Goal: Task Accomplishment & Management: Use online tool/utility

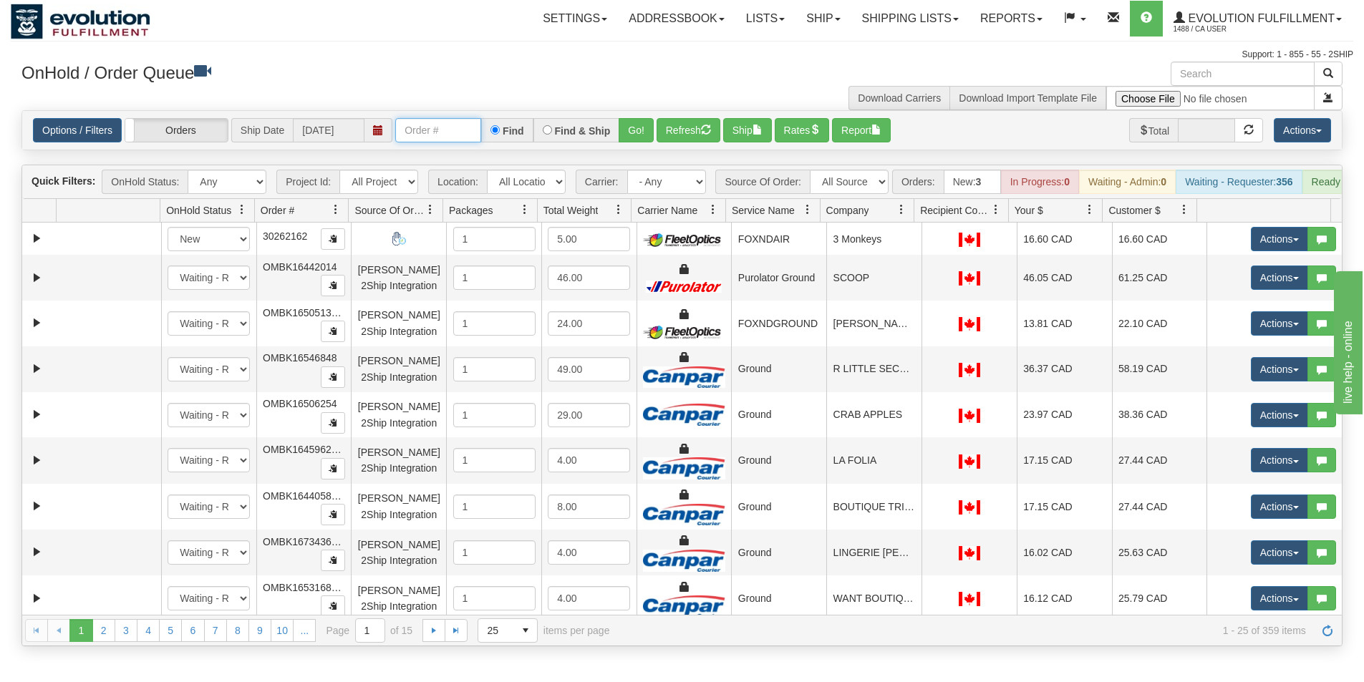
click at [420, 130] on input "text" at bounding box center [438, 130] width 86 height 24
click at [640, 132] on button "Go!" at bounding box center [635, 130] width 35 height 24
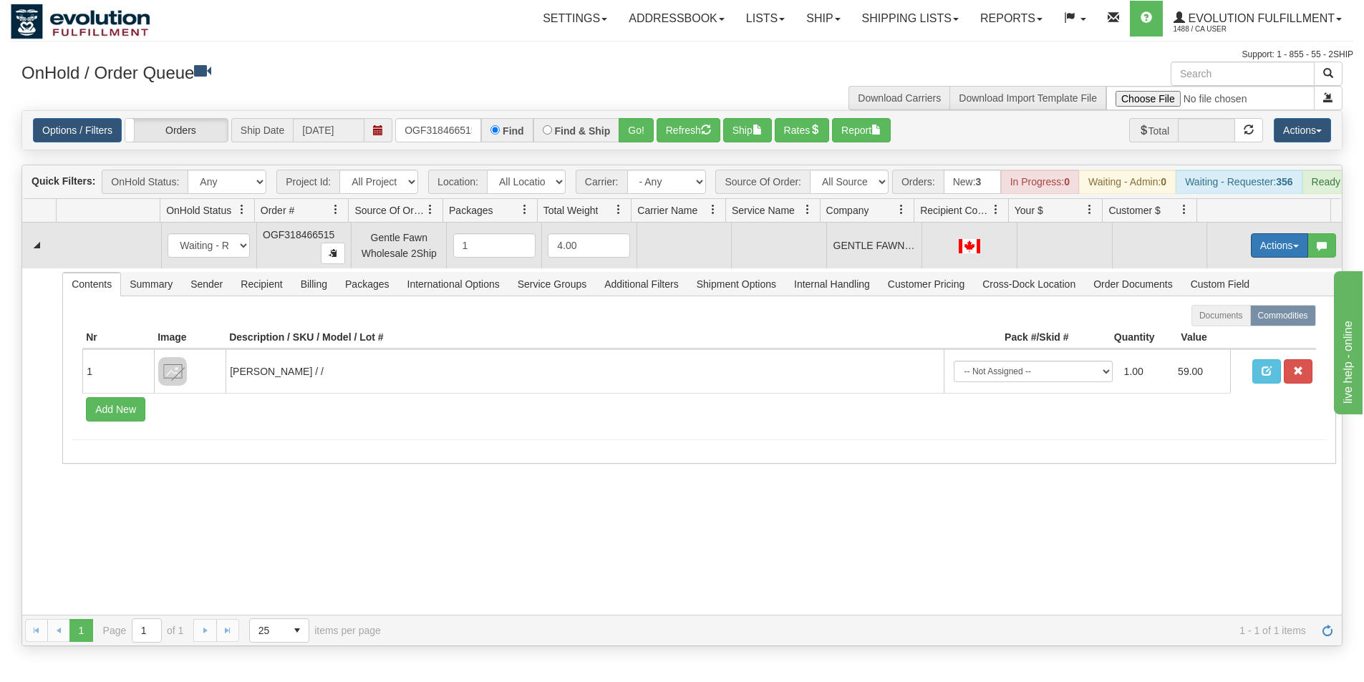
click at [1250, 258] on button "Actions" at bounding box center [1278, 245] width 57 height 24
click at [1246, 316] on span "Rate All Services" at bounding box center [1250, 309] width 86 height 11
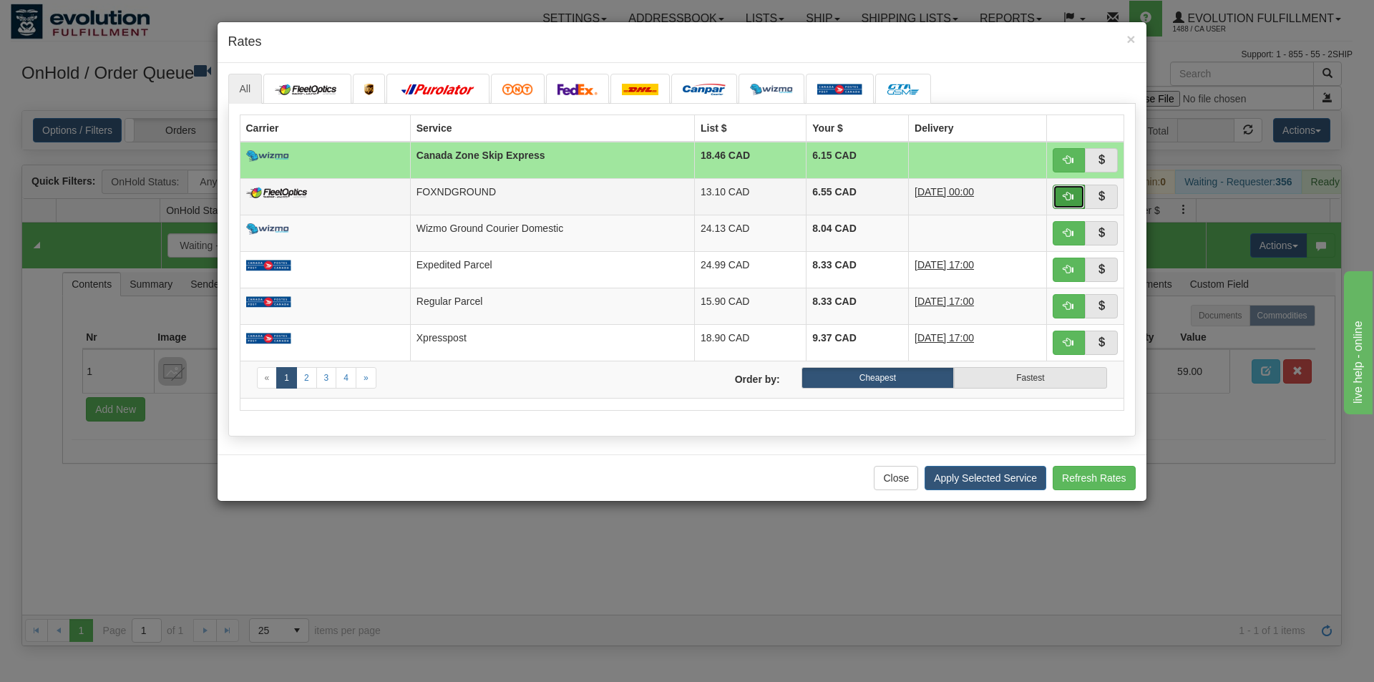
click at [1063, 196] on button "button" at bounding box center [1069, 197] width 33 height 24
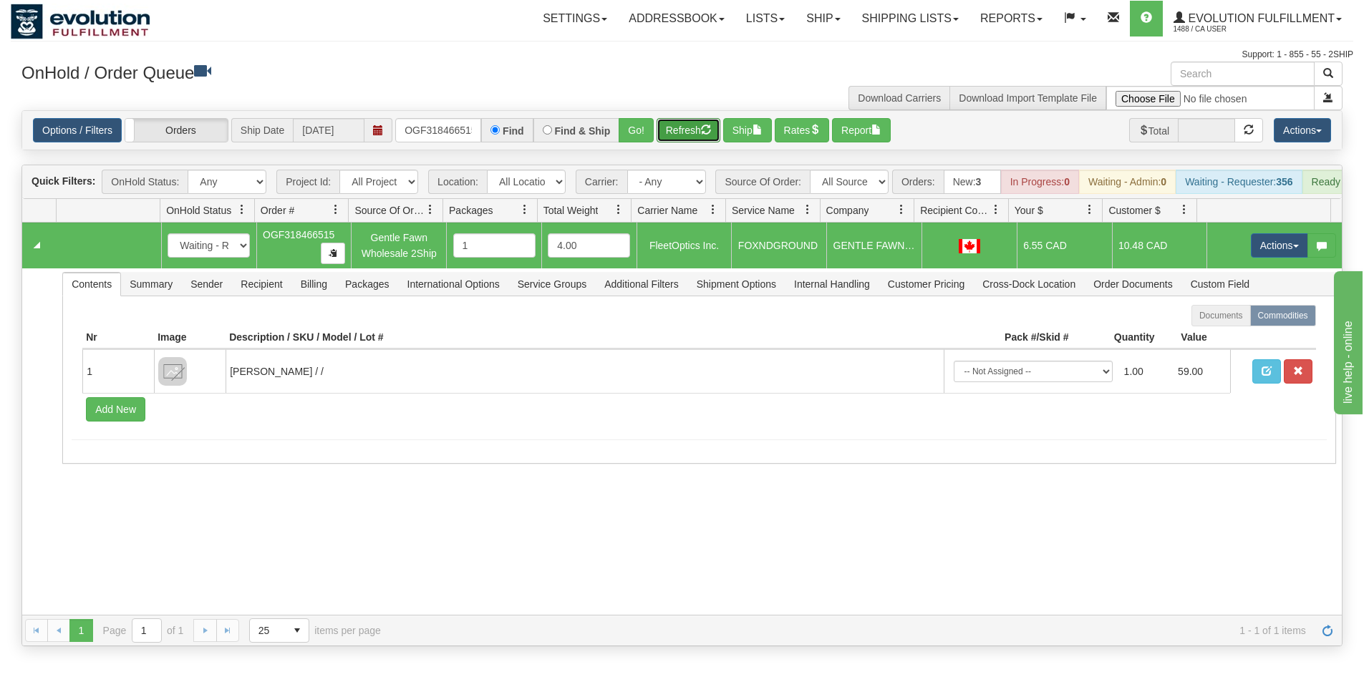
click at [689, 127] on button "Refresh" at bounding box center [688, 130] width 64 height 24
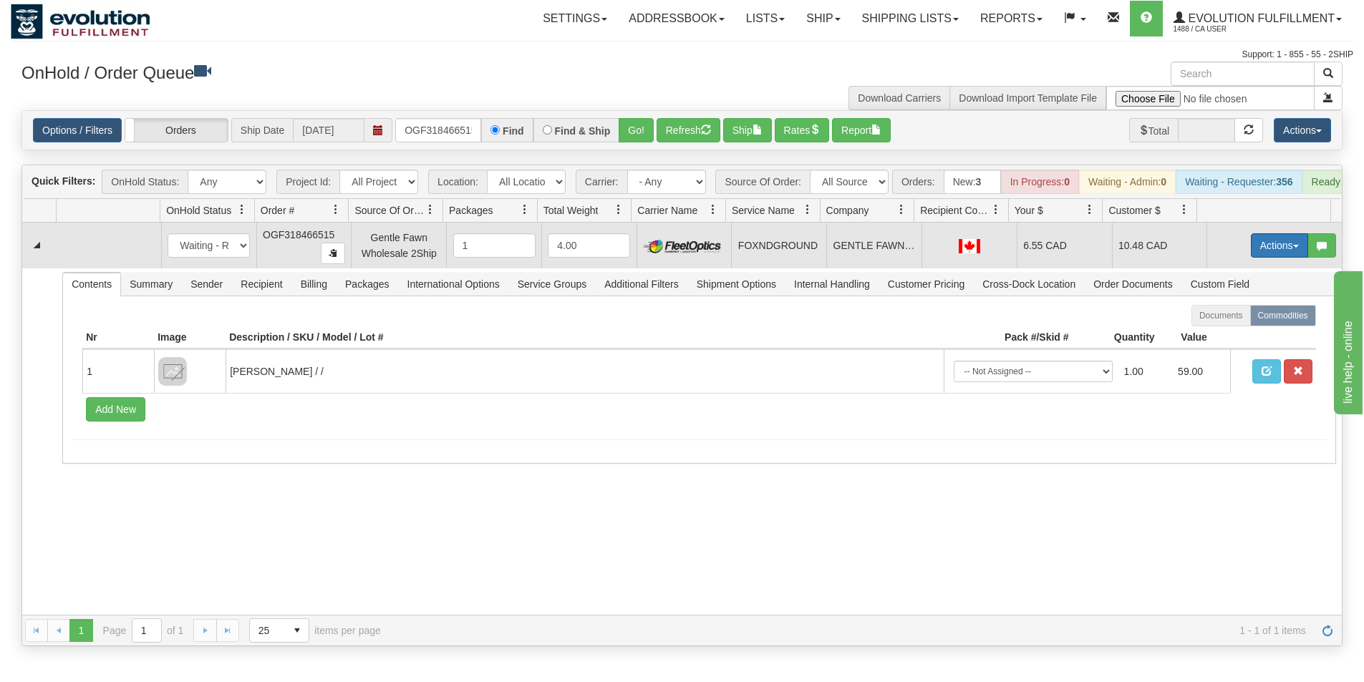
click at [1256, 258] on button "Actions" at bounding box center [1278, 245] width 57 height 24
click at [1213, 334] on span "Ship" at bounding box center [1222, 328] width 30 height 11
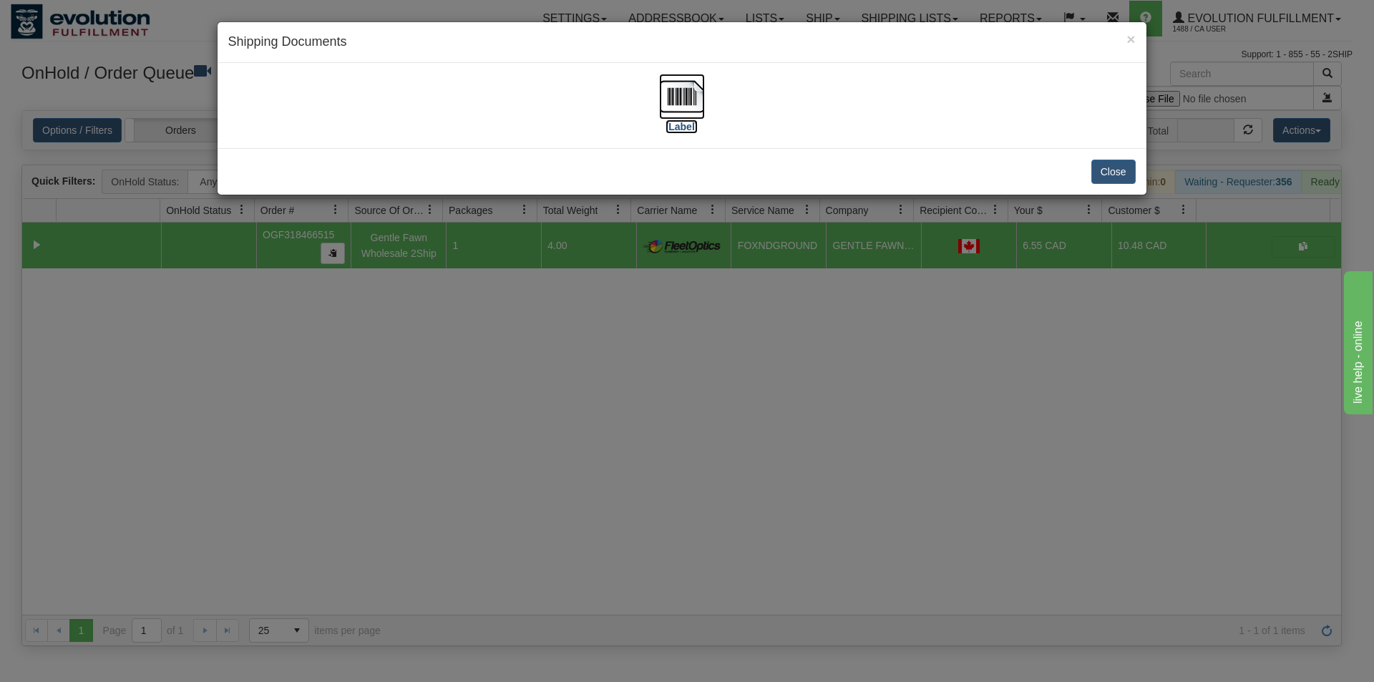
click at [691, 97] on img at bounding box center [682, 97] width 46 height 46
click at [622, 558] on div "× Shipping Documents [Label] Close" at bounding box center [687, 341] width 1374 height 682
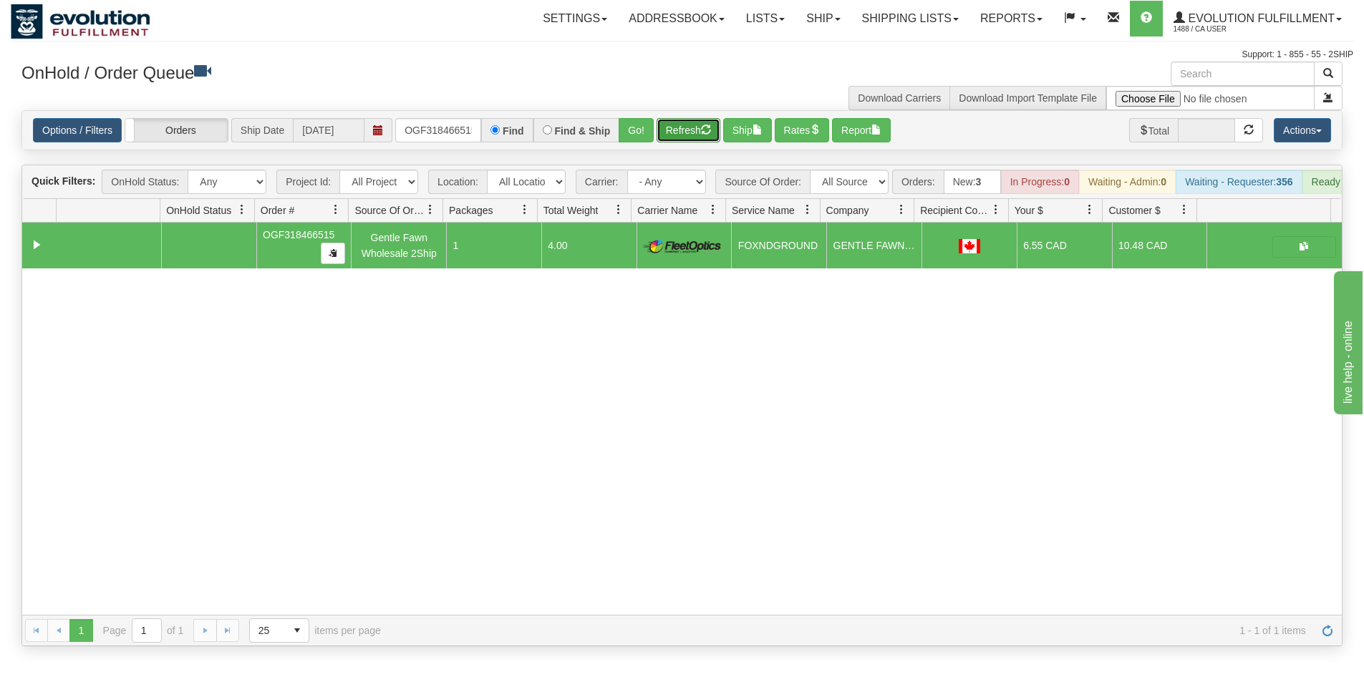
click at [686, 121] on button "Refresh" at bounding box center [688, 130] width 64 height 24
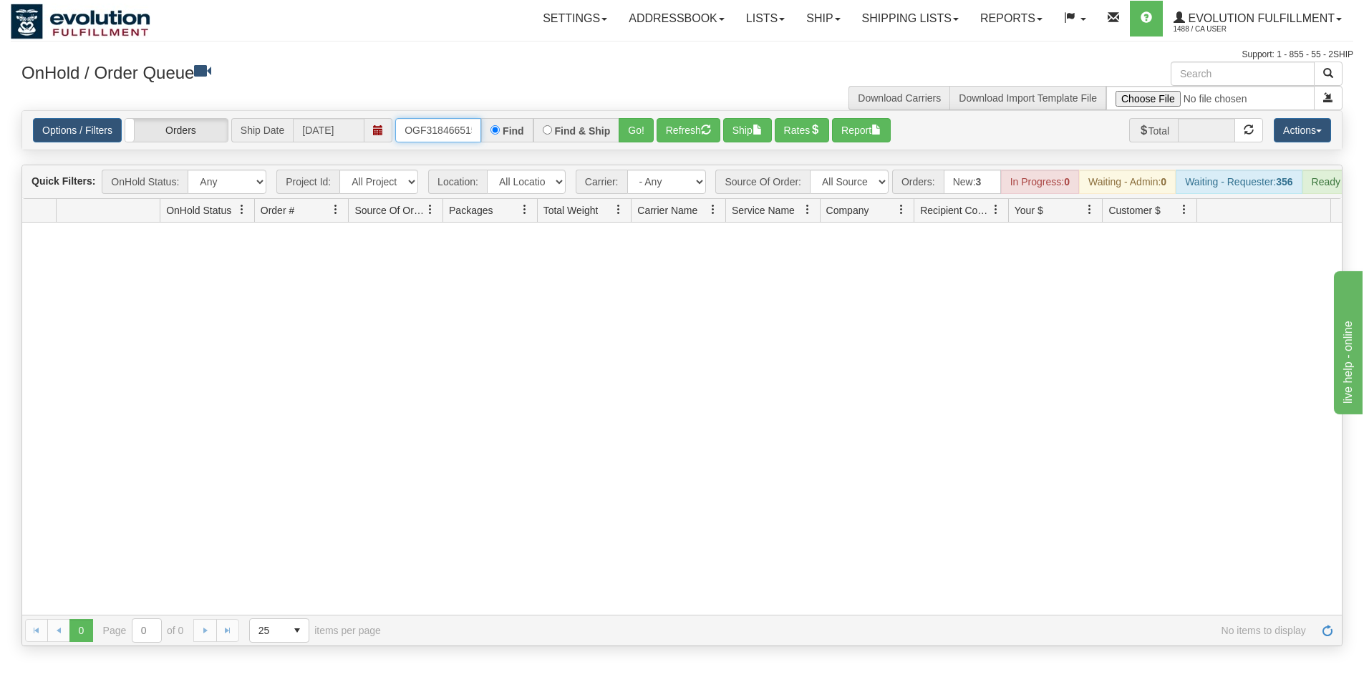
scroll to position [0, 4]
drag, startPoint x: 402, startPoint y: 128, endPoint x: 492, endPoint y: 134, distance: 89.7
click at [492, 134] on div "OGF318466515 Find Find & Ship Go!" at bounding box center [524, 130] width 258 height 24
type input "OAAI339095"
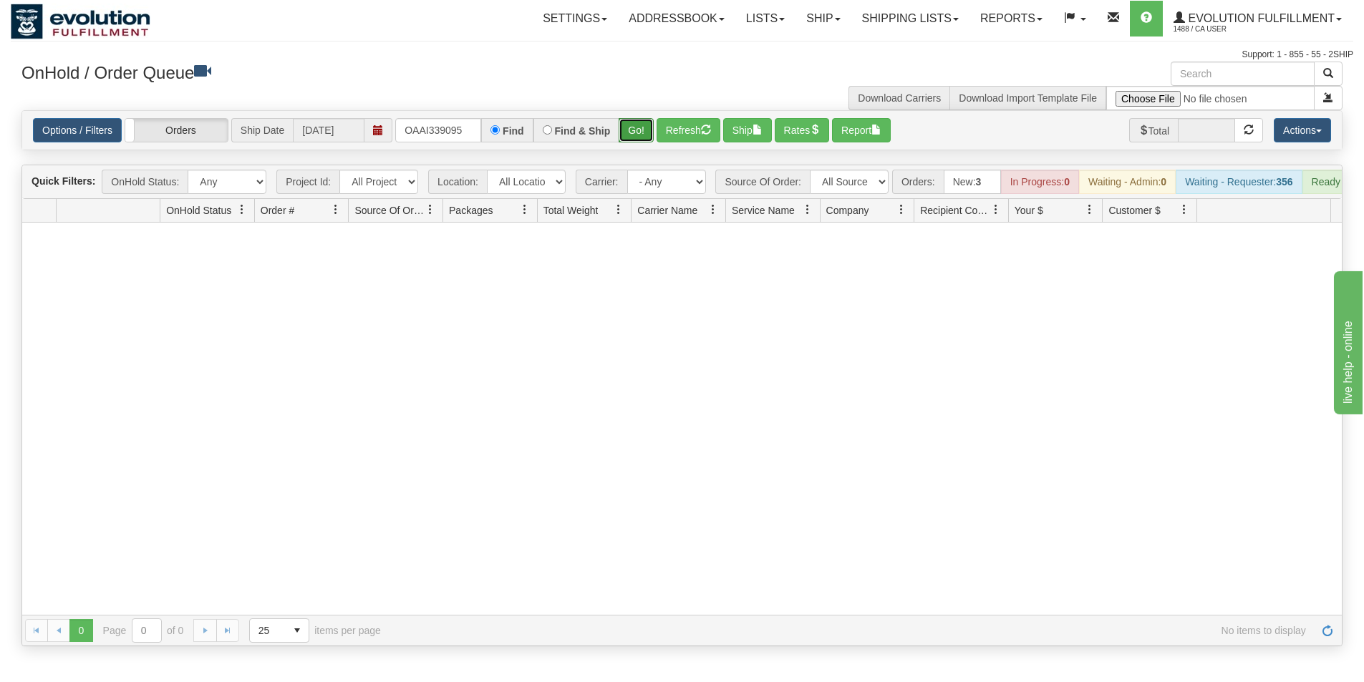
click at [646, 129] on button "Go!" at bounding box center [635, 130] width 35 height 24
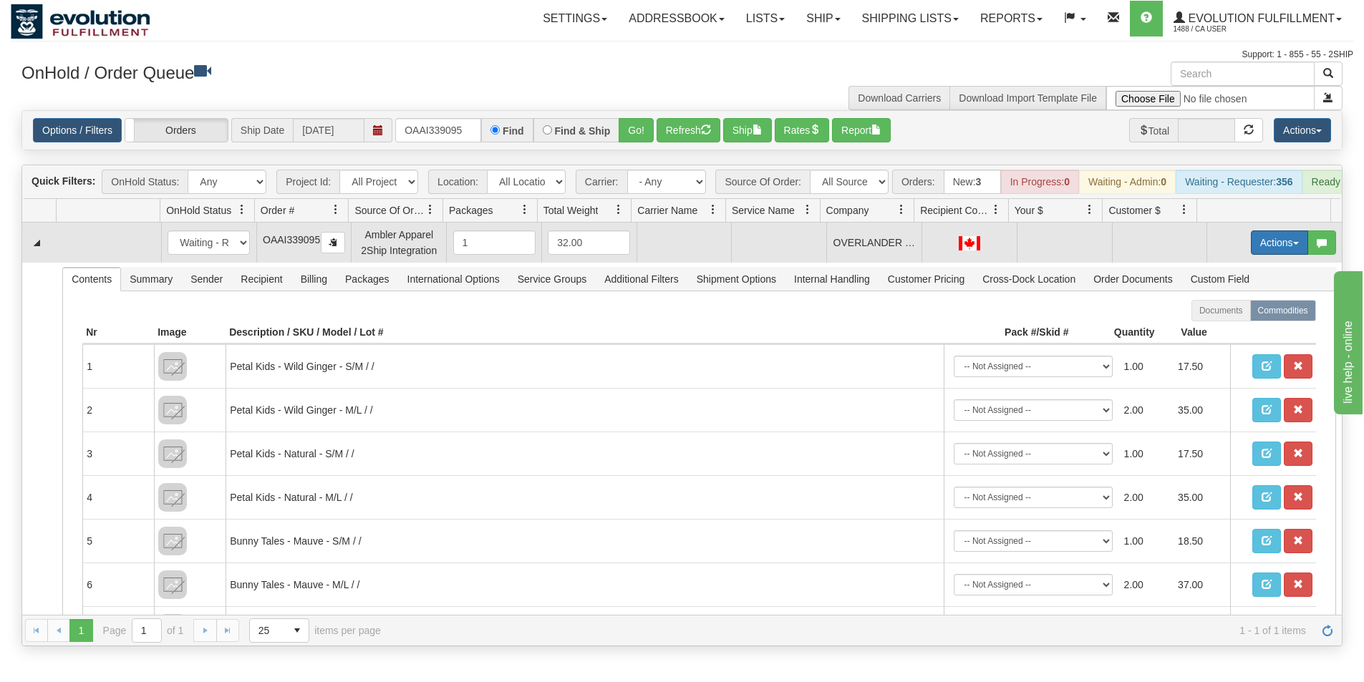
click at [1250, 251] on button "Actions" at bounding box center [1278, 242] width 57 height 24
click at [1225, 313] on span "Rate All Services" at bounding box center [1250, 306] width 86 height 11
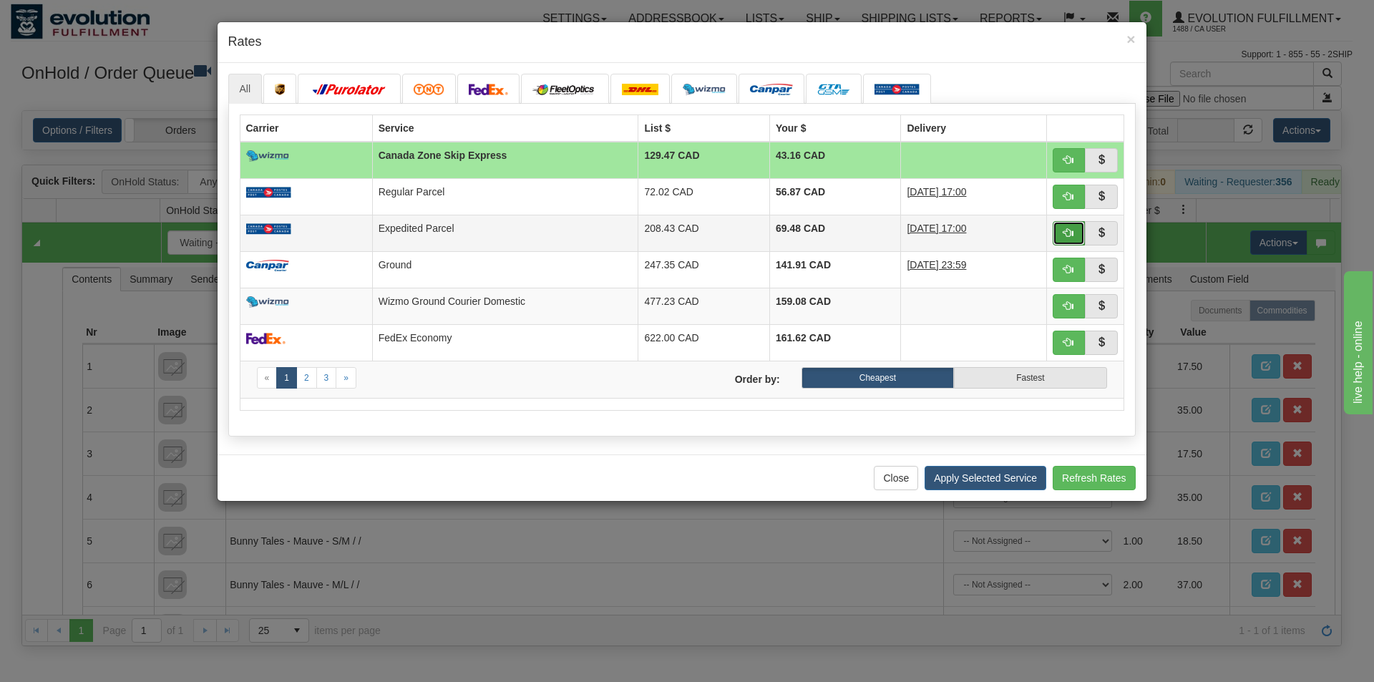
click at [1067, 235] on span "button" at bounding box center [1069, 233] width 10 height 10
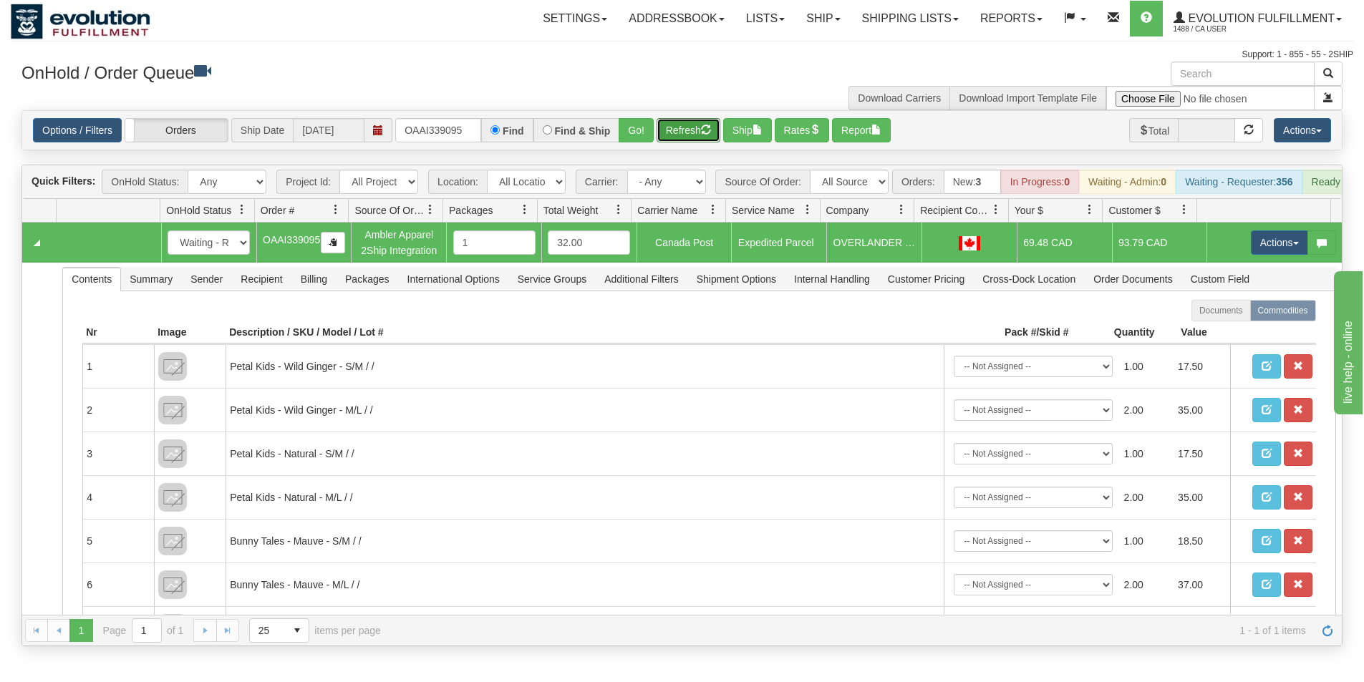
click at [674, 137] on button "Refresh" at bounding box center [688, 130] width 64 height 24
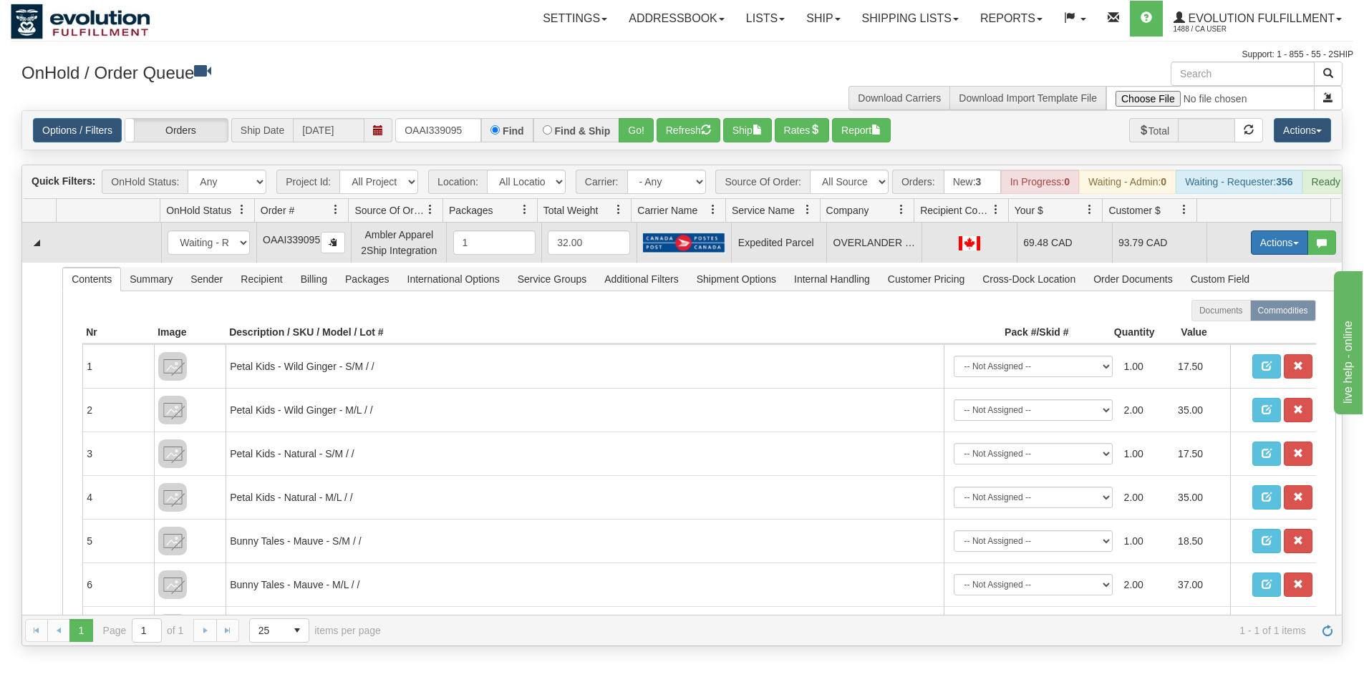
click at [1258, 255] on button "Actions" at bounding box center [1278, 242] width 57 height 24
click at [1215, 331] on span "Ship" at bounding box center [1222, 325] width 30 height 11
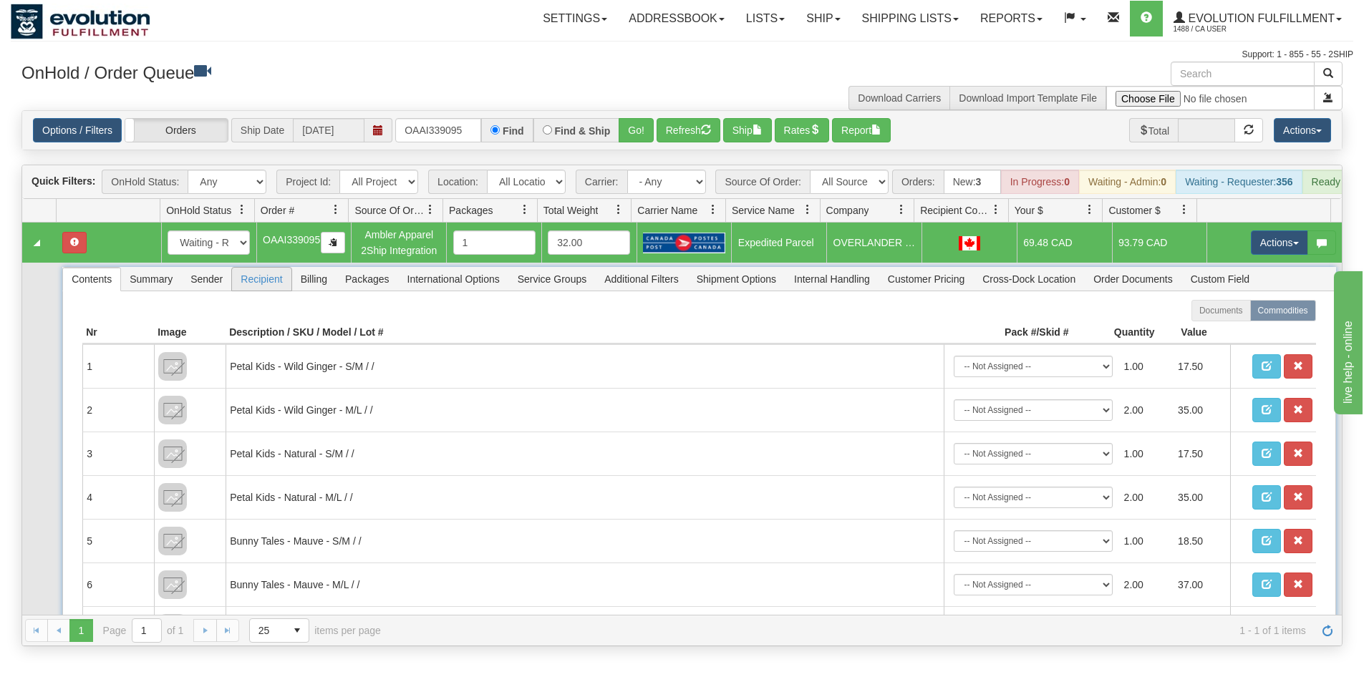
click at [251, 291] on span "Recipient" at bounding box center [261, 279] width 59 height 23
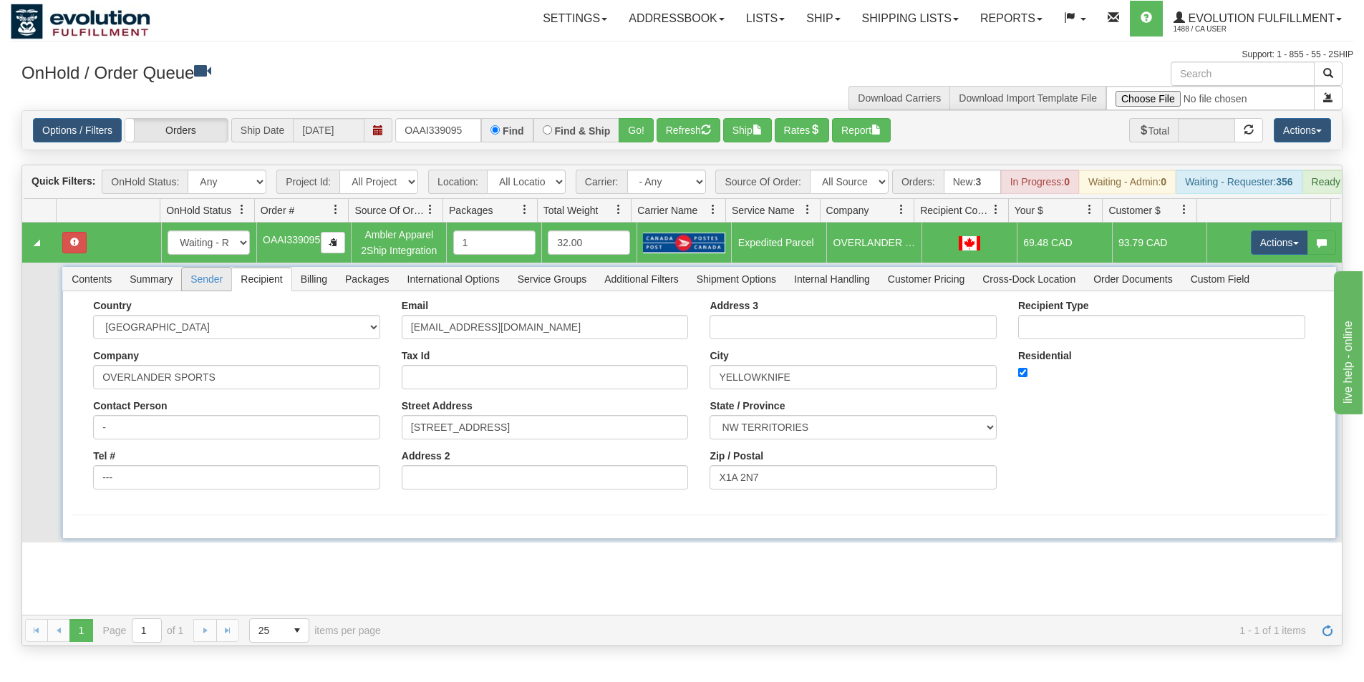
click at [203, 291] on span "Sender" at bounding box center [206, 279] width 49 height 23
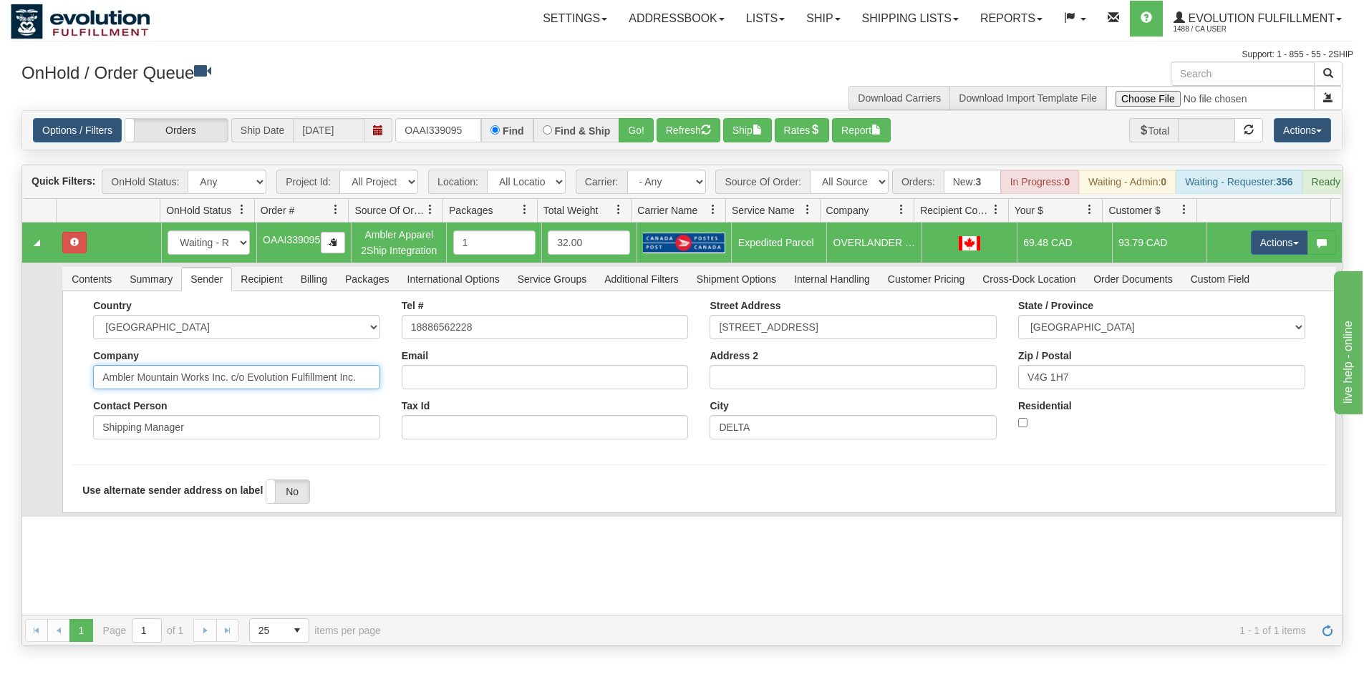
drag, startPoint x: 228, startPoint y: 394, endPoint x: 396, endPoint y: 397, distance: 168.2
click at [396, 397] on div "Country [GEOGRAPHIC_DATA] [GEOGRAPHIC_DATA] [GEOGRAPHIC_DATA] [GEOGRAPHIC_DATA]…" at bounding box center [699, 375] width 1254 height 150
type input "Ambler Mountain Works Inc."
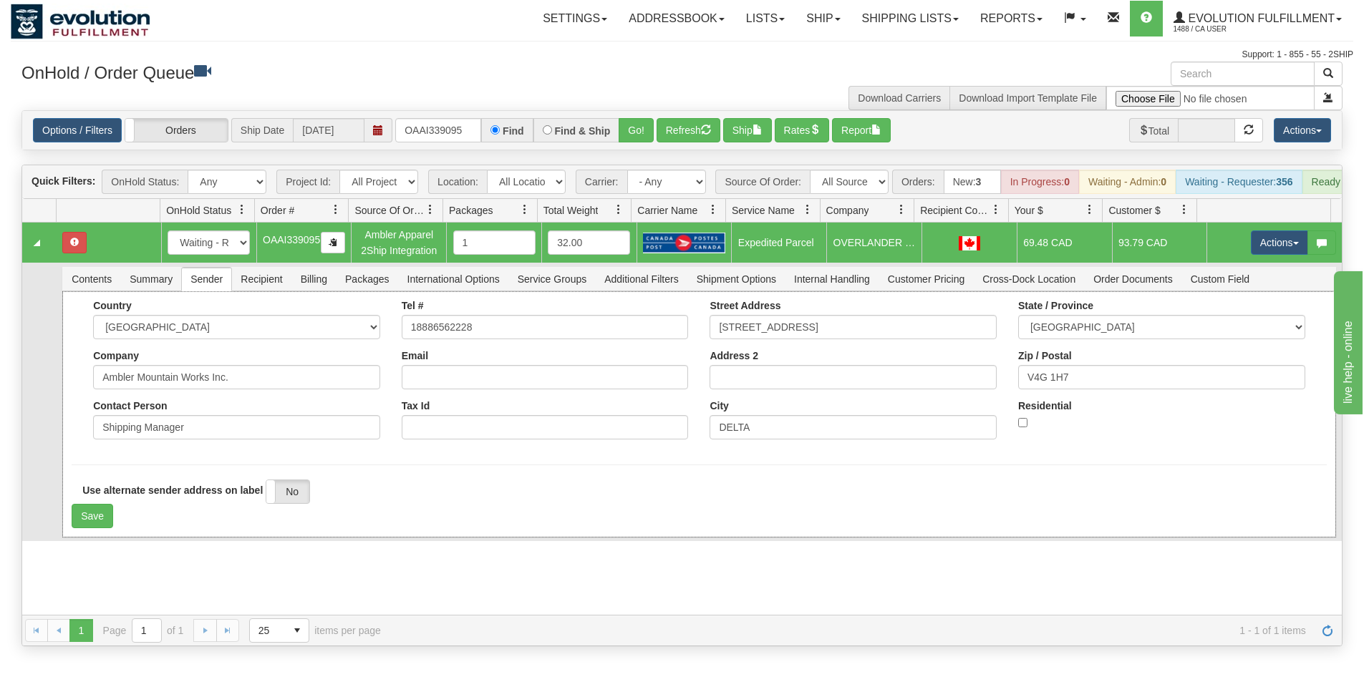
click at [394, 473] on form "Country [GEOGRAPHIC_DATA] [GEOGRAPHIC_DATA] [GEOGRAPHIC_DATA] [GEOGRAPHIC_DATA]…" at bounding box center [699, 414] width 1254 height 228
click at [89, 528] on button "Save" at bounding box center [93, 516] width 42 height 24
click at [1258, 253] on button "Actions" at bounding box center [1278, 242] width 57 height 24
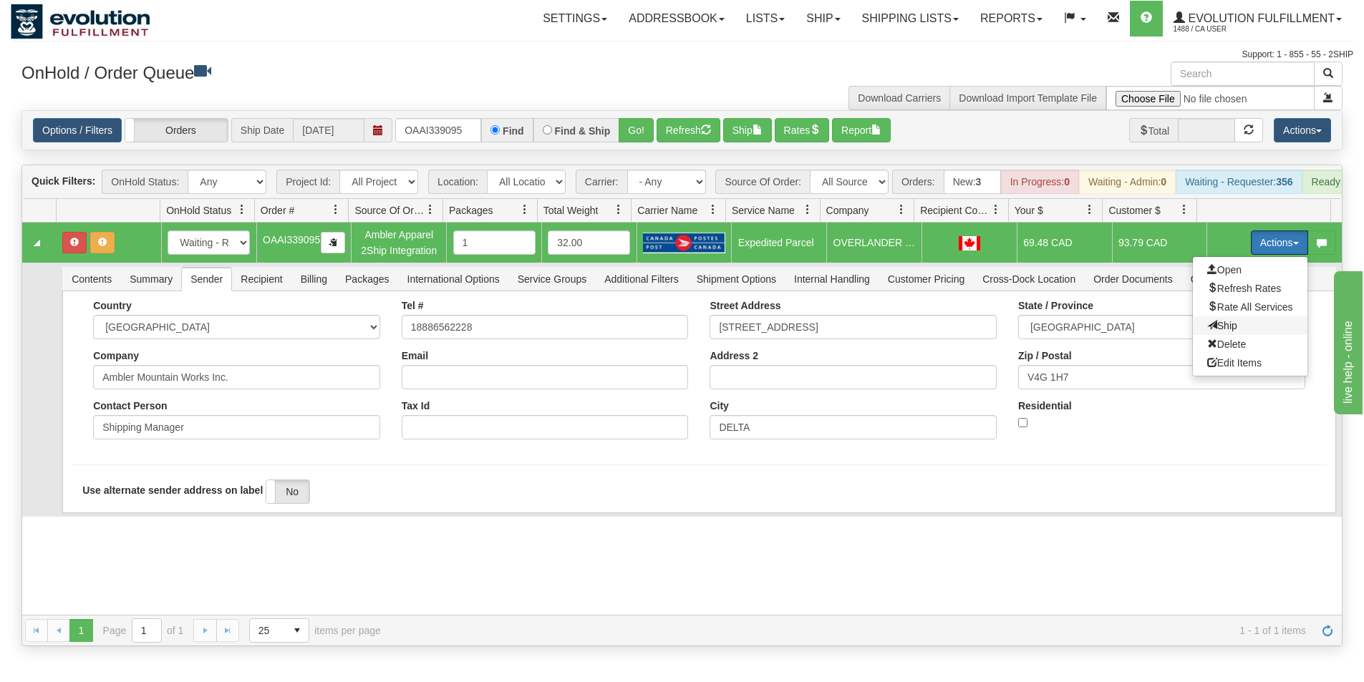
click at [1217, 331] on span "Ship" at bounding box center [1222, 325] width 30 height 11
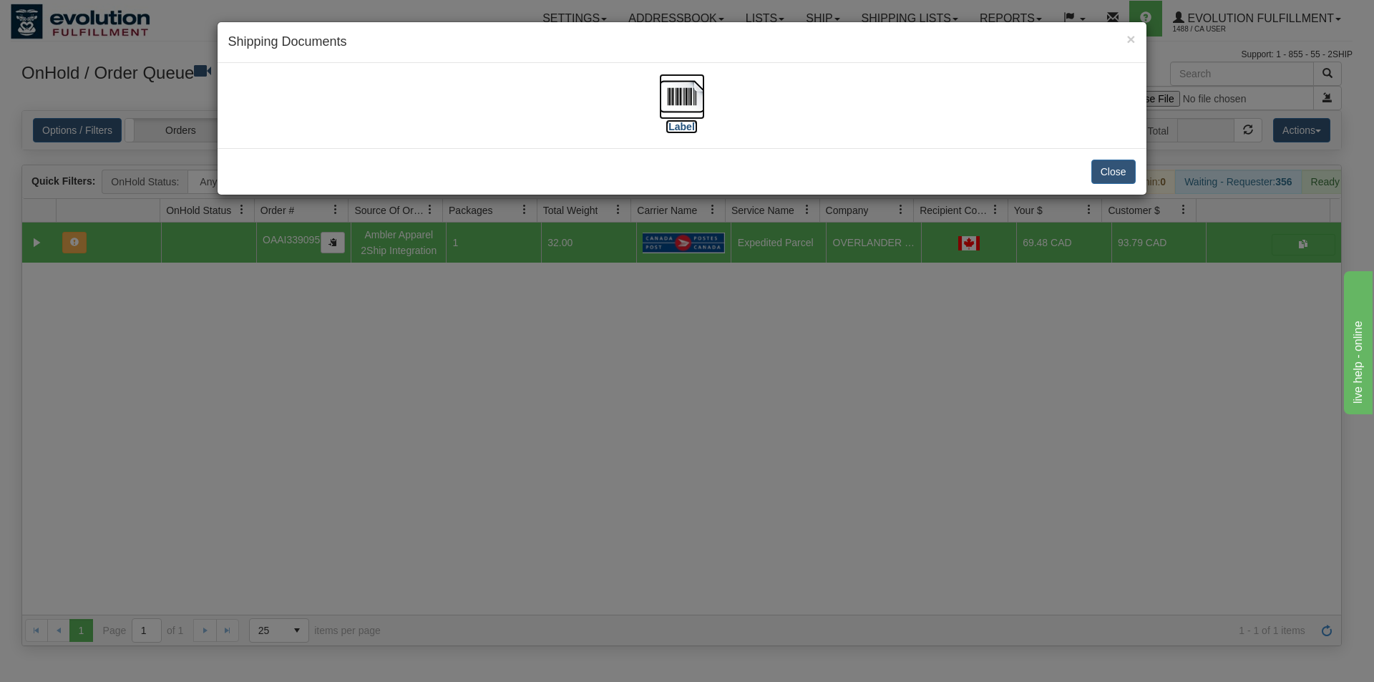
click at [681, 107] on img at bounding box center [682, 97] width 46 height 46
click at [686, 442] on div "× Shipping Documents [Label] Close" at bounding box center [687, 341] width 1374 height 682
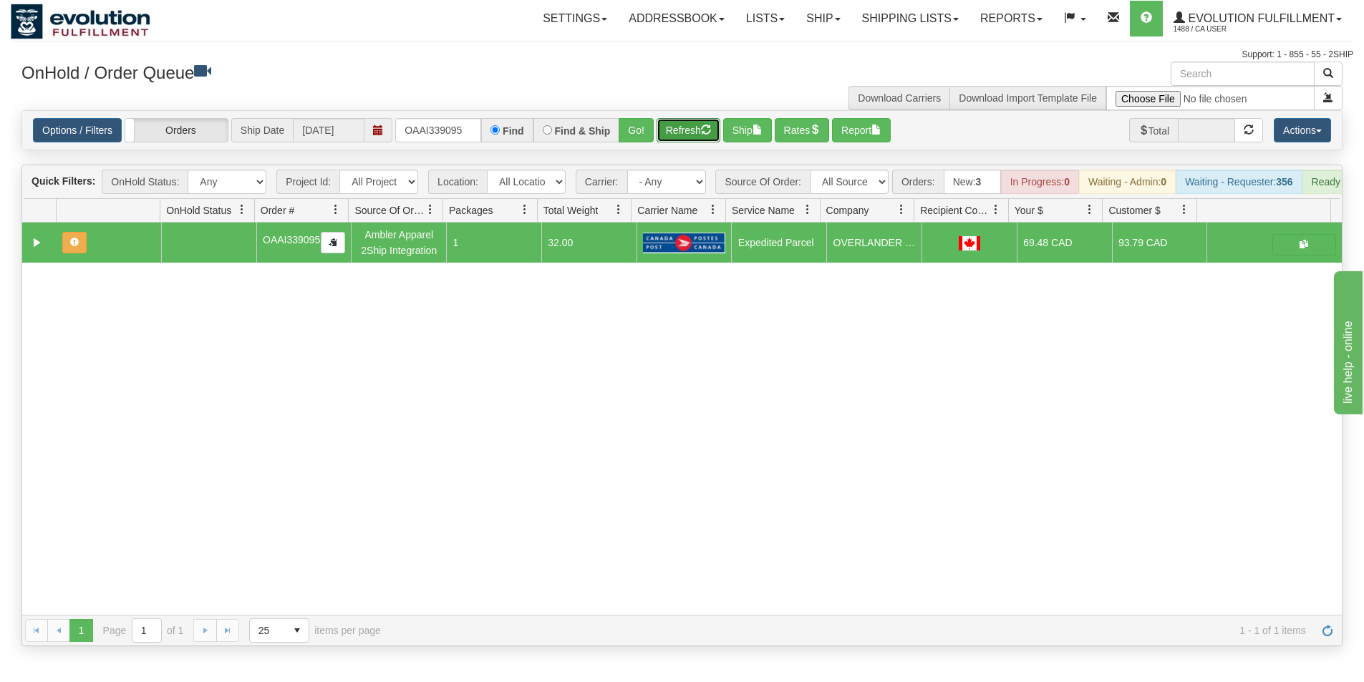
click at [709, 135] on button "Refresh" at bounding box center [688, 130] width 64 height 24
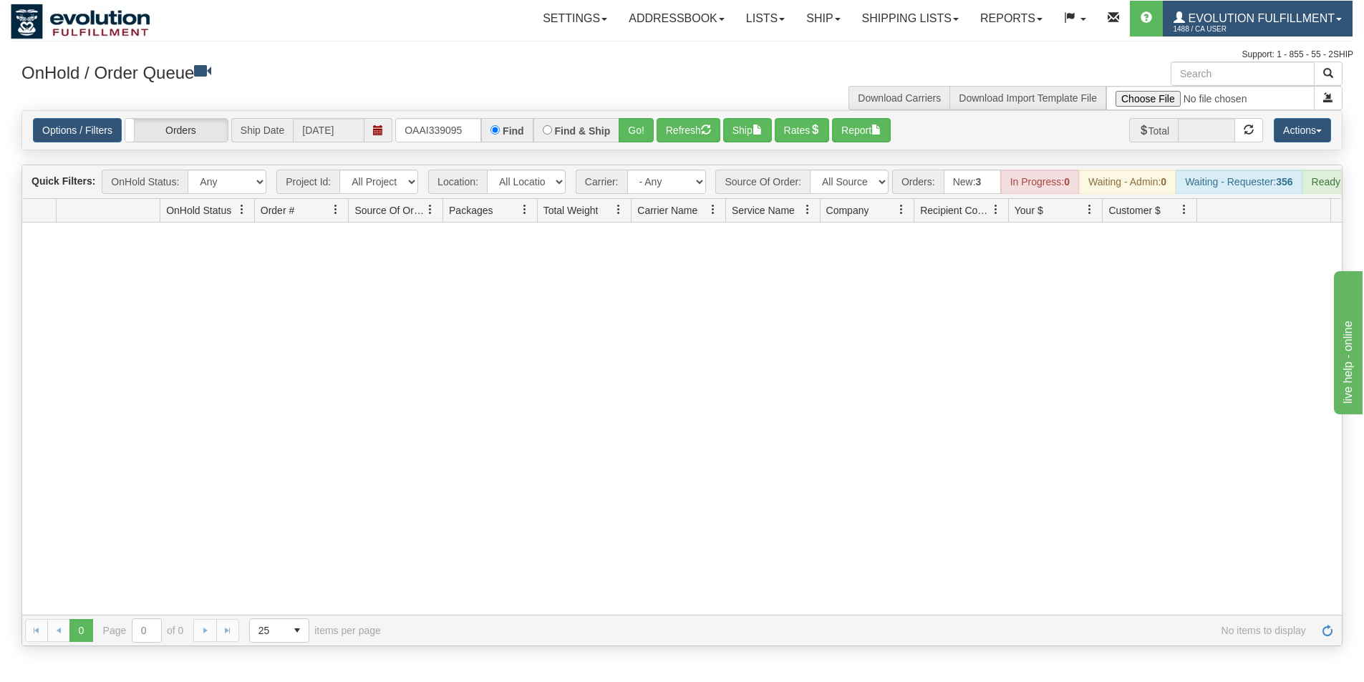
click at [1259, 20] on span "Evolution Fulfillment" at bounding box center [1260, 18] width 150 height 12
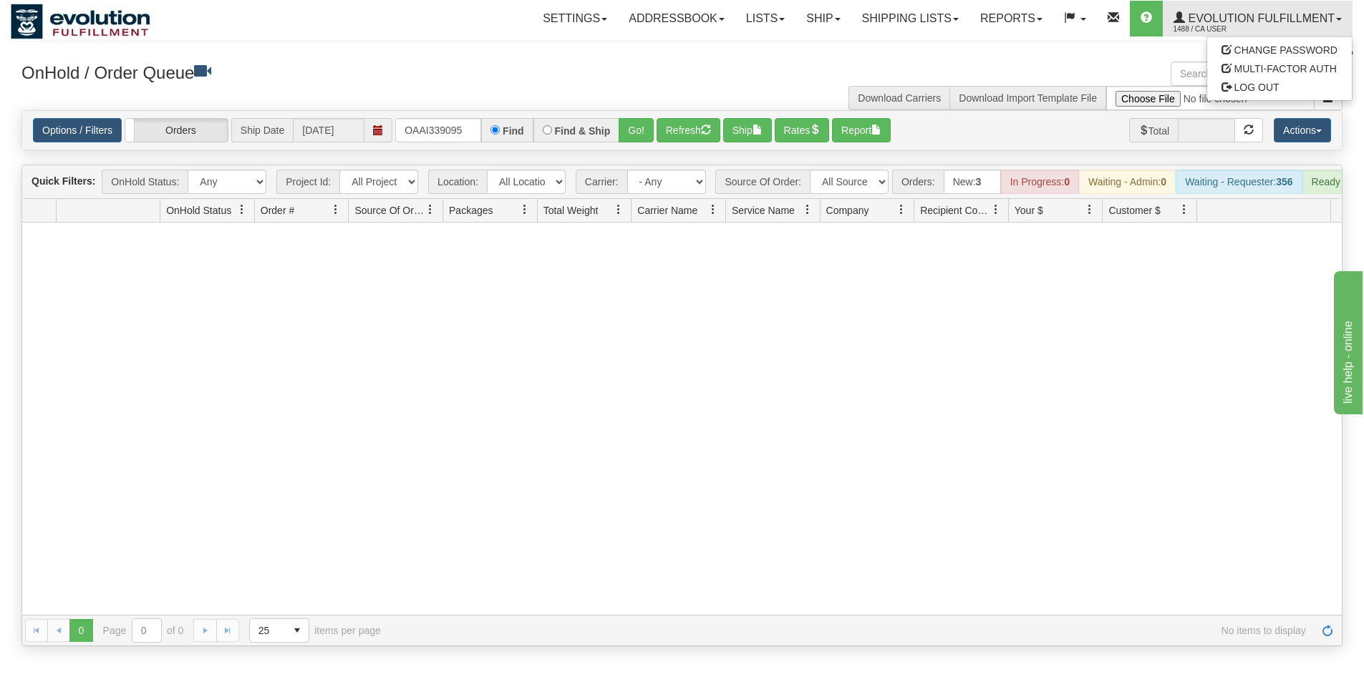
click at [413, 62] on h3 "OnHold / Order Queue" at bounding box center [346, 72] width 650 height 21
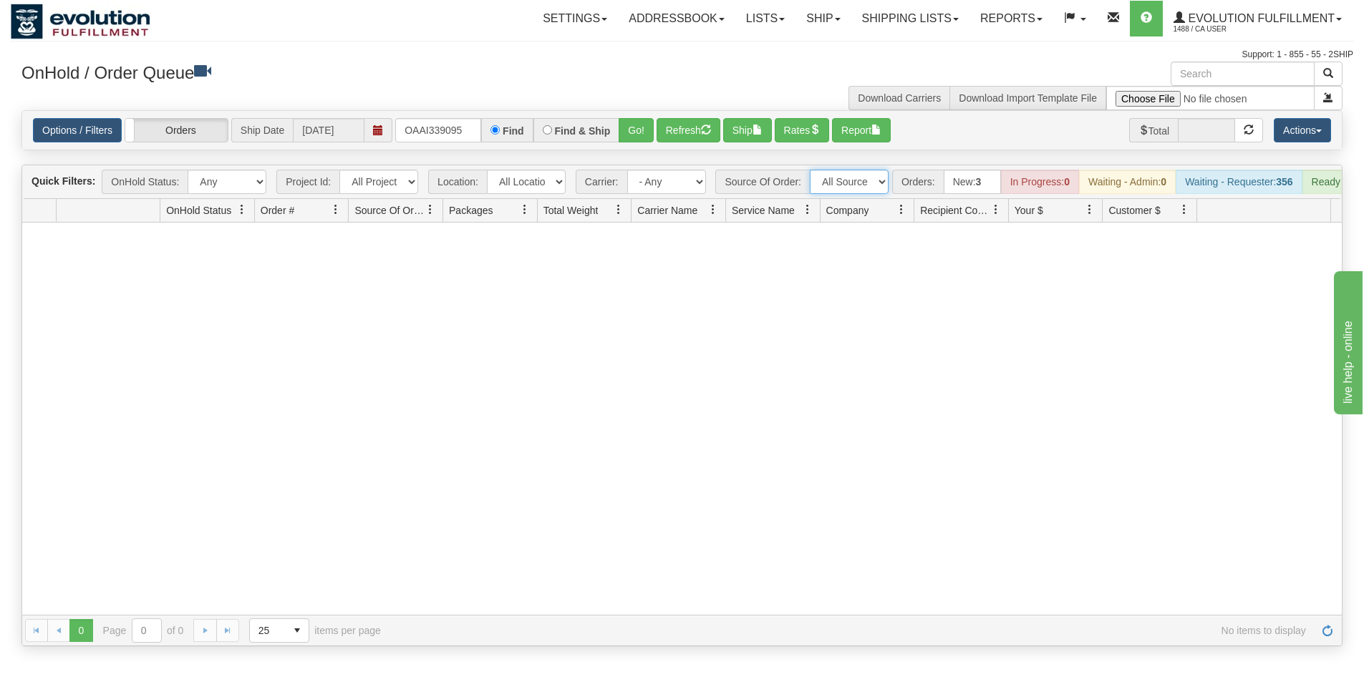
click at [857, 189] on select "All Sources AirBlaster 2Ship Integration Ambler Apparel 2Ship Integration BC [M…" at bounding box center [849, 182] width 79 height 24
drag, startPoint x: 404, startPoint y: 129, endPoint x: 487, endPoint y: 145, distance: 84.6
click at [487, 145] on div "Options / Filters Group Shipments Orders Ship Date [DATE] OAAI339095 Find Find …" at bounding box center [681, 130] width 1319 height 39
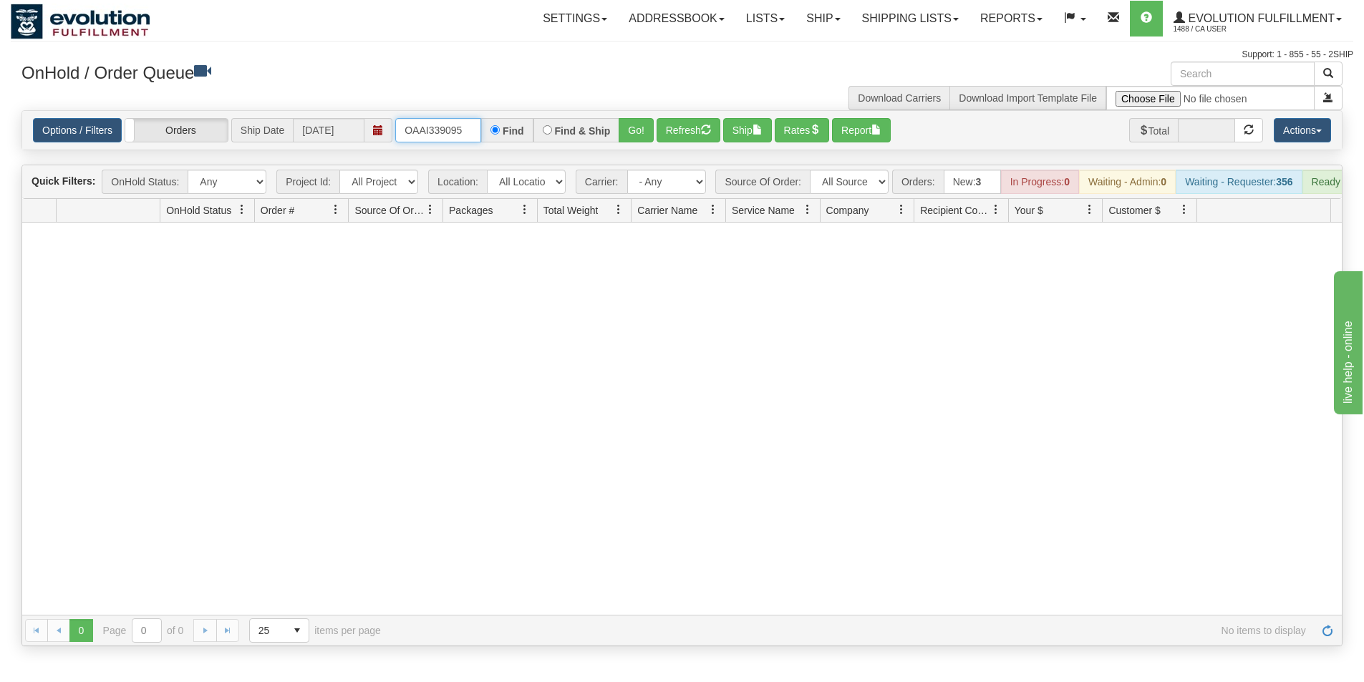
drag, startPoint x: 404, startPoint y: 130, endPoint x: 471, endPoint y: 145, distance: 68.1
click at [471, 145] on div "Options / Filters Group Shipments Orders Ship Date [DATE] OAAI339095 Find Find …" at bounding box center [681, 130] width 1319 height 39
type input "OAAI339220"
click at [637, 128] on button "Go!" at bounding box center [635, 130] width 35 height 24
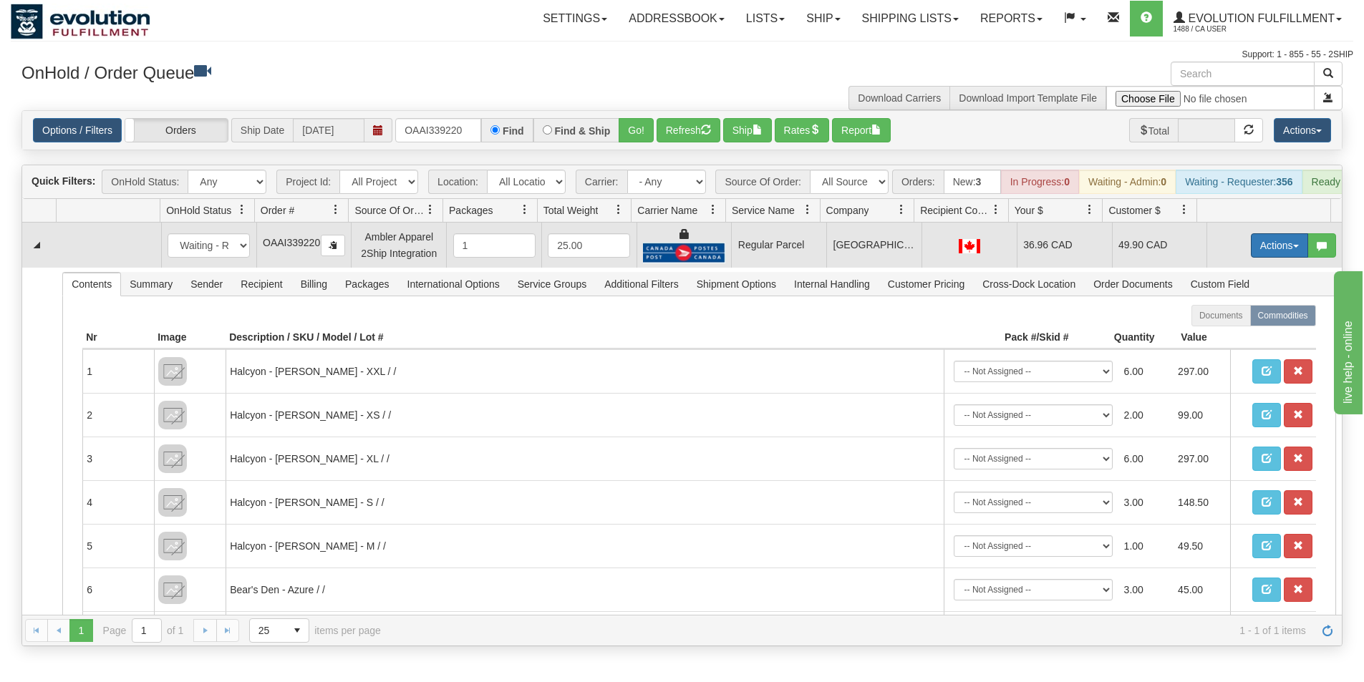
click at [1256, 253] on button "Actions" at bounding box center [1278, 245] width 57 height 24
click at [1230, 316] on span "Rate All Services" at bounding box center [1250, 309] width 86 height 11
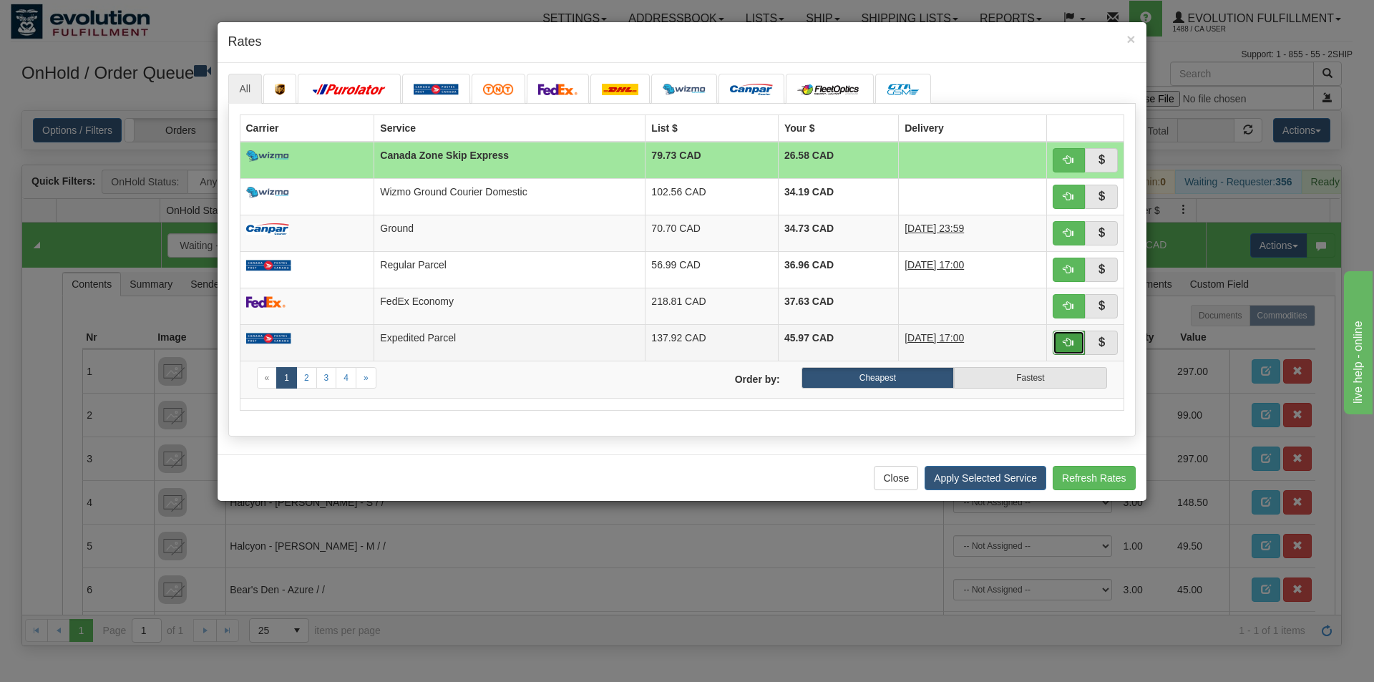
click at [1067, 342] on span "button" at bounding box center [1069, 342] width 10 height 10
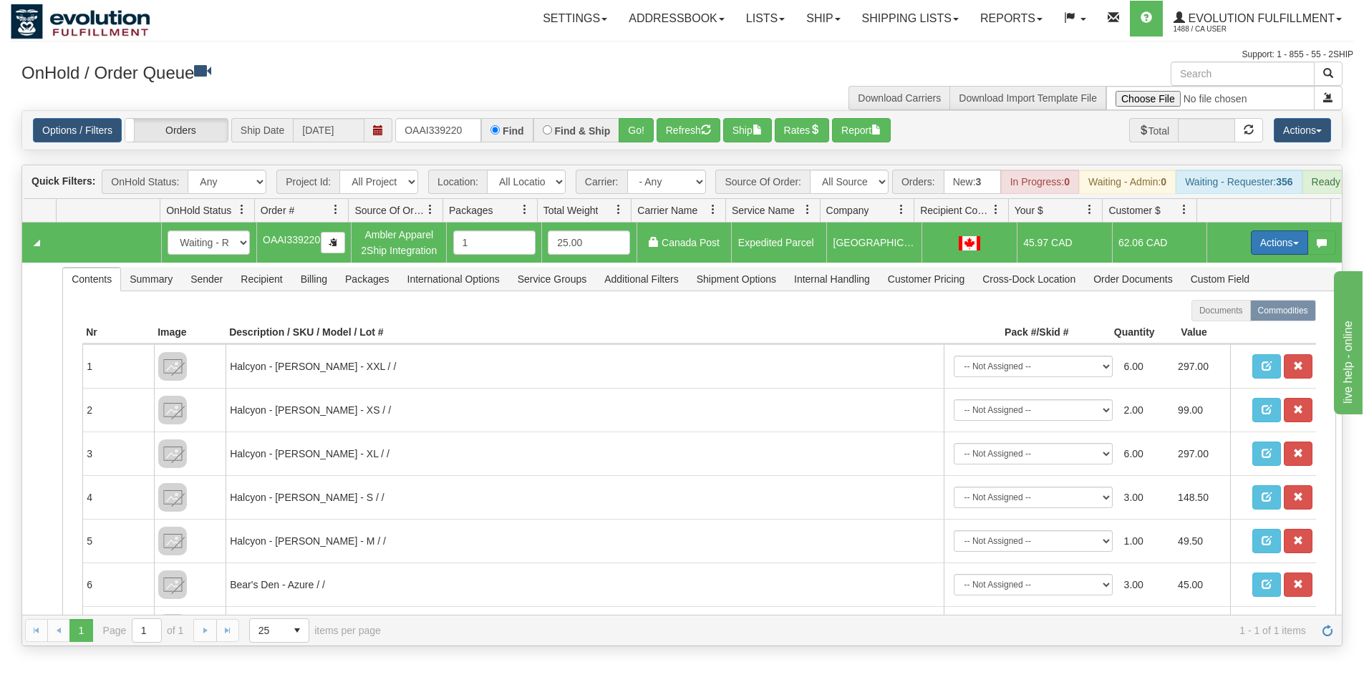
click at [1268, 251] on button "Actions" at bounding box center [1278, 242] width 57 height 24
click at [1264, 253] on button "Actions" at bounding box center [1278, 242] width 57 height 24
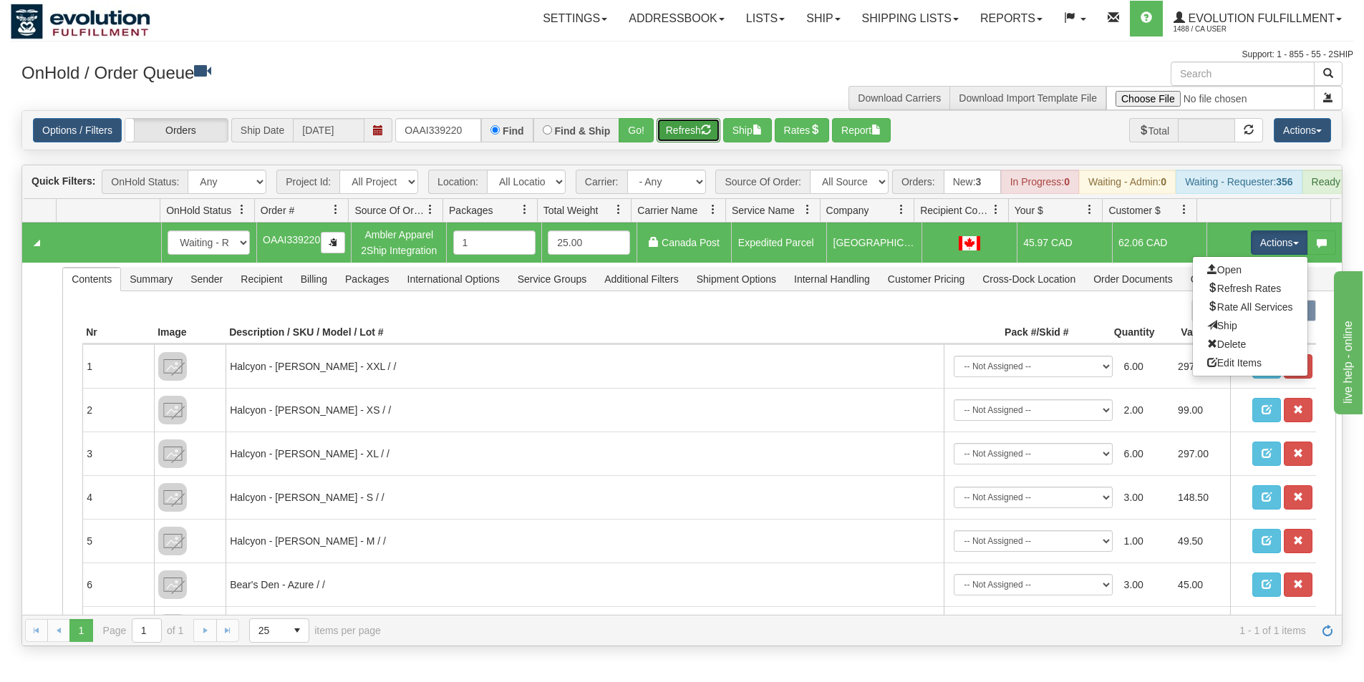
click at [694, 138] on button "Refresh" at bounding box center [688, 130] width 64 height 24
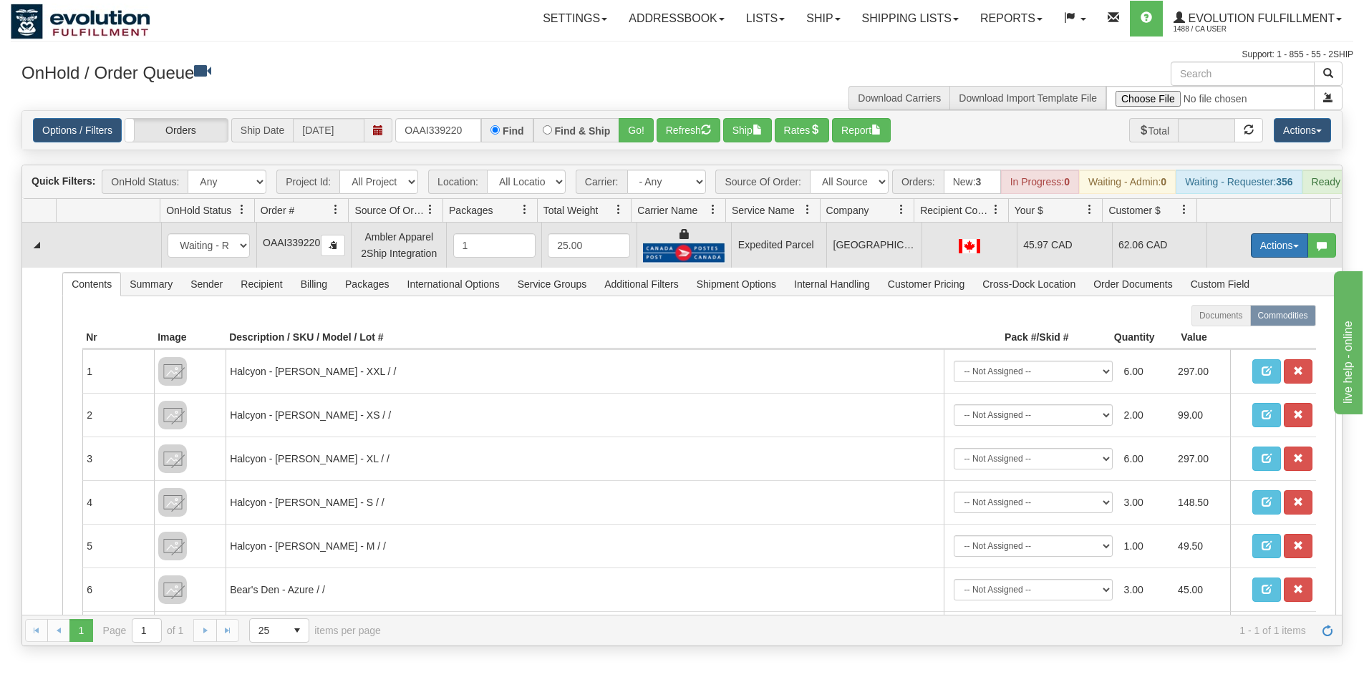
click at [1250, 258] on button "Actions" at bounding box center [1278, 245] width 57 height 24
click at [1211, 334] on span "Ship" at bounding box center [1222, 328] width 30 height 11
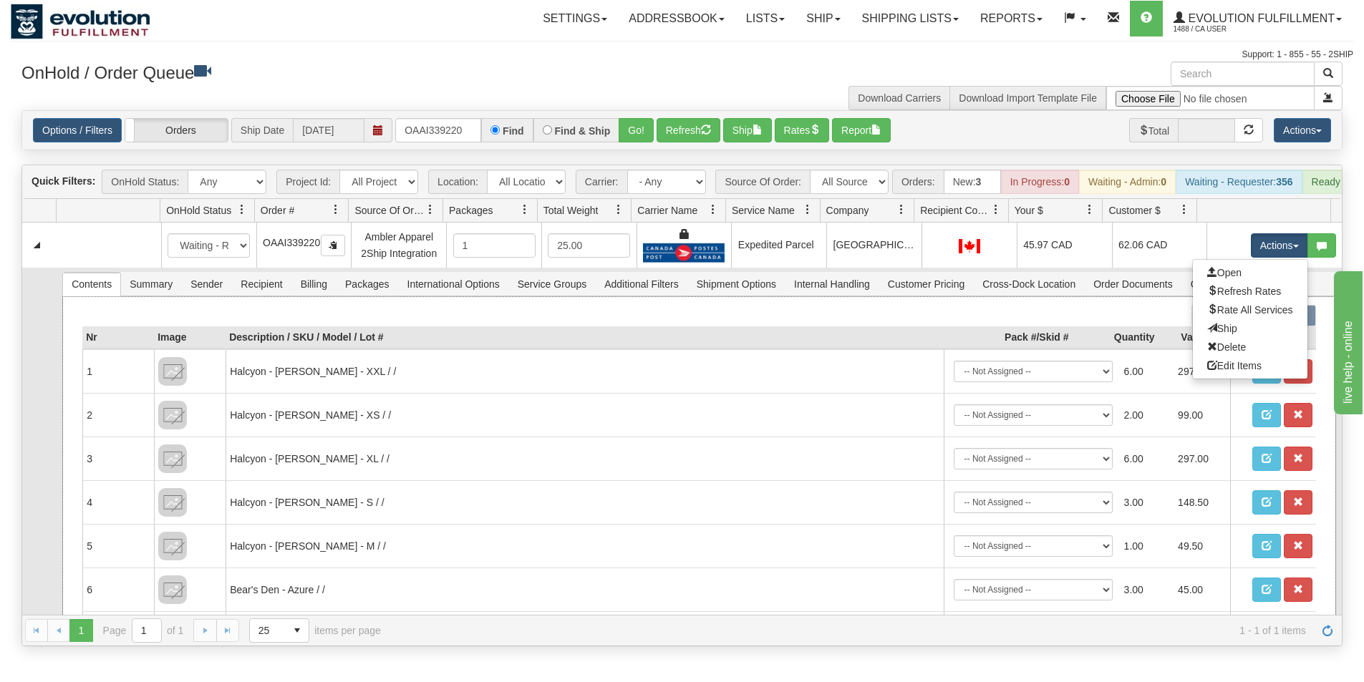
click at [1211, 340] on th "Value" at bounding box center [1194, 337] width 72 height 23
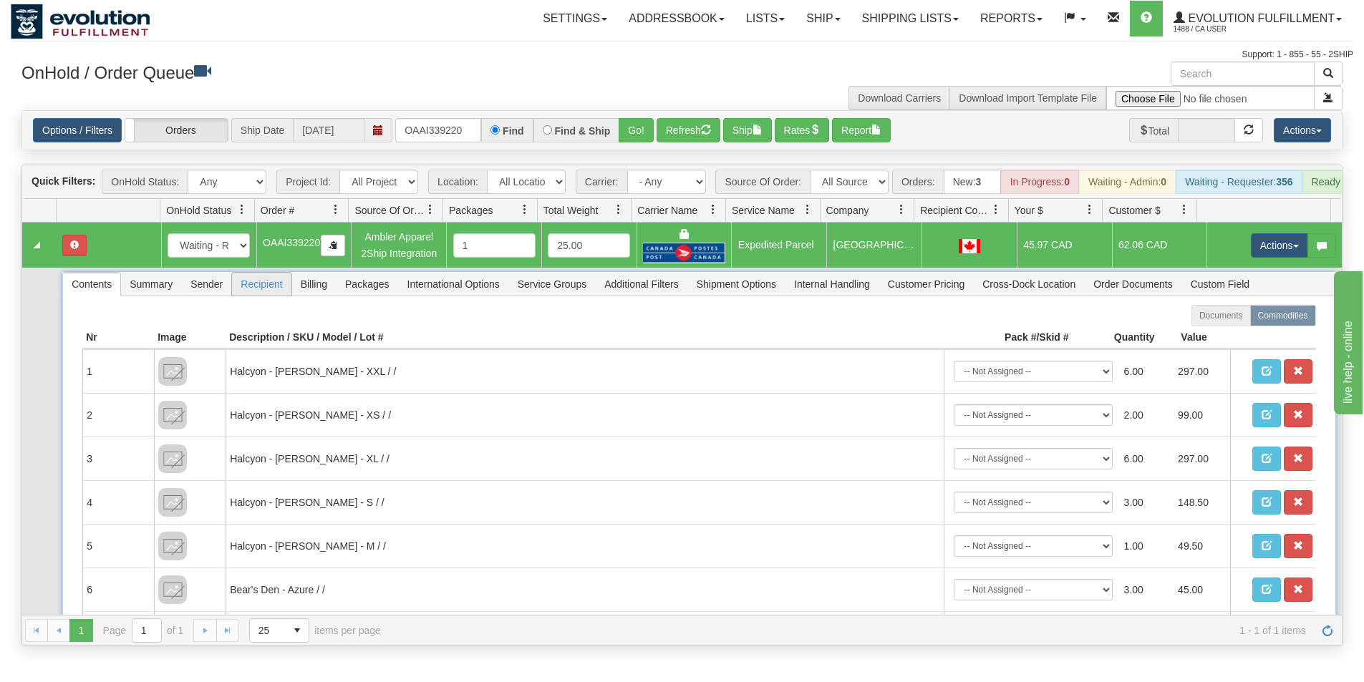
click at [256, 292] on span "Recipient" at bounding box center [261, 284] width 59 height 23
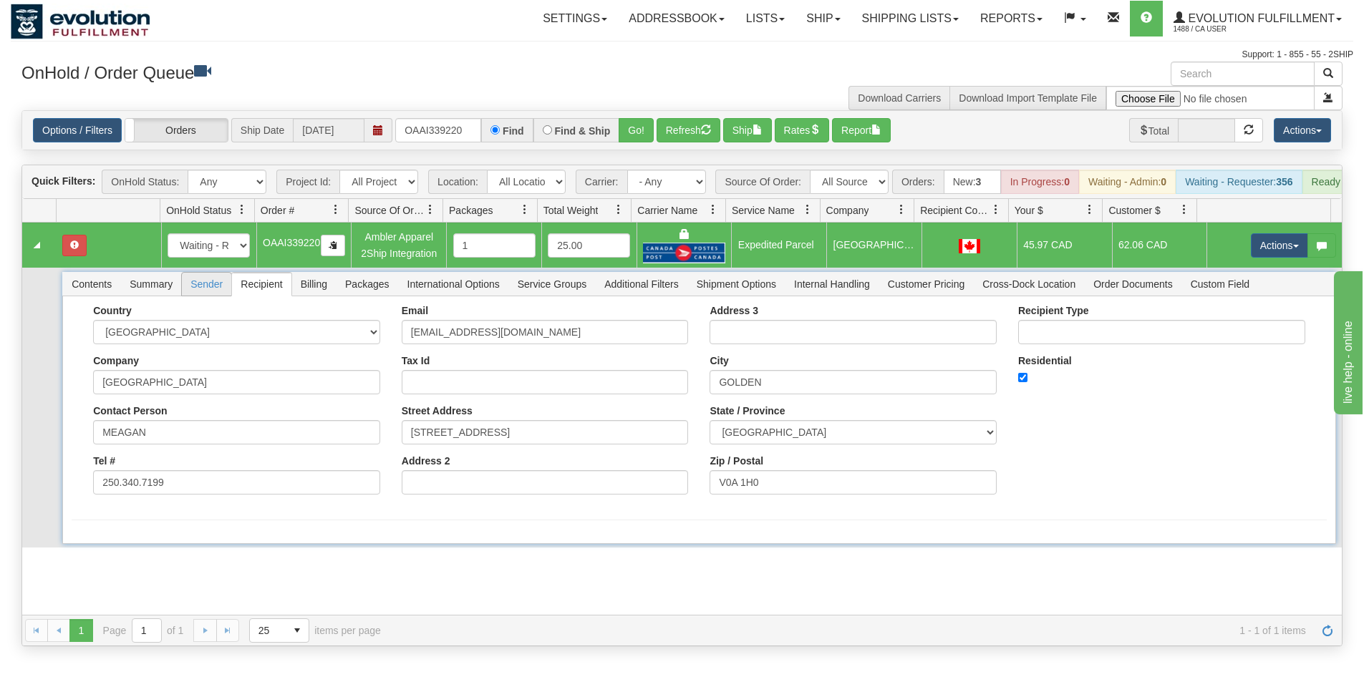
click at [203, 296] on span "Sender" at bounding box center [206, 284] width 49 height 23
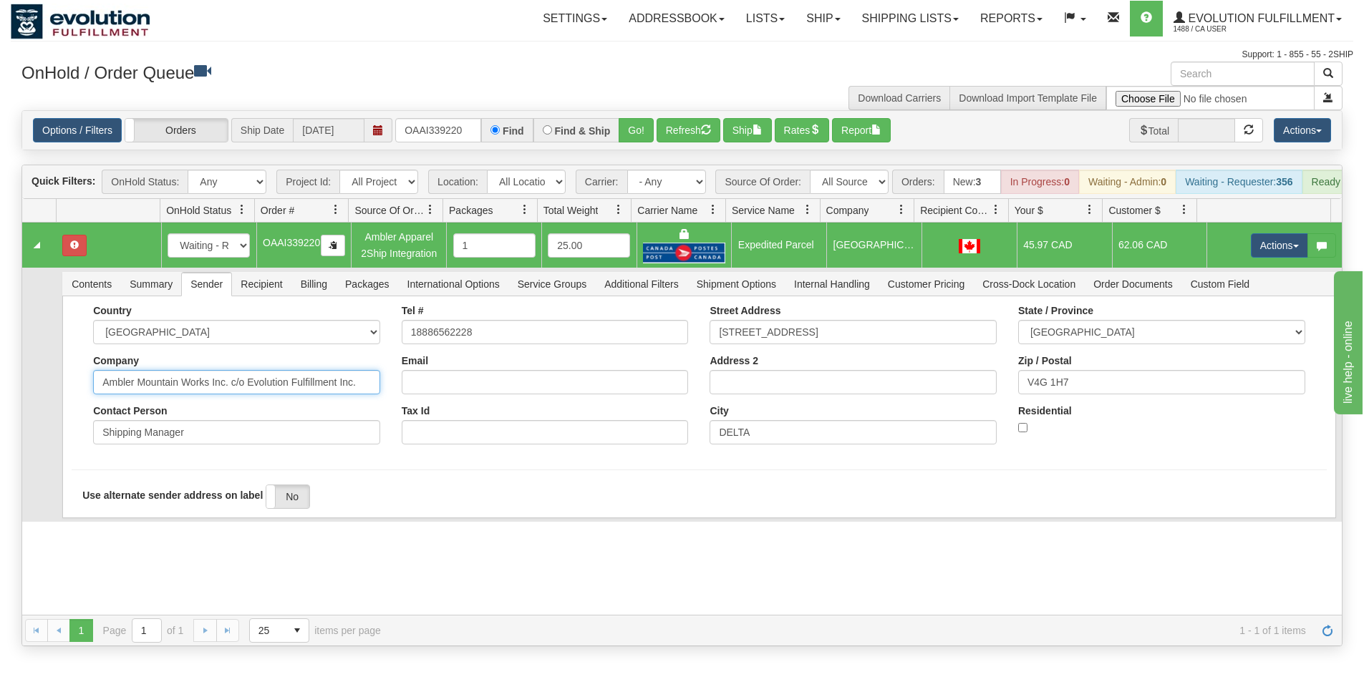
drag, startPoint x: 225, startPoint y: 392, endPoint x: 387, endPoint y: 400, distance: 162.0
click at [387, 400] on div "Country [GEOGRAPHIC_DATA] [GEOGRAPHIC_DATA] [GEOGRAPHIC_DATA] [GEOGRAPHIC_DATA]…" at bounding box center [236, 380] width 309 height 150
type input "Ambler Mountain Works Inc."
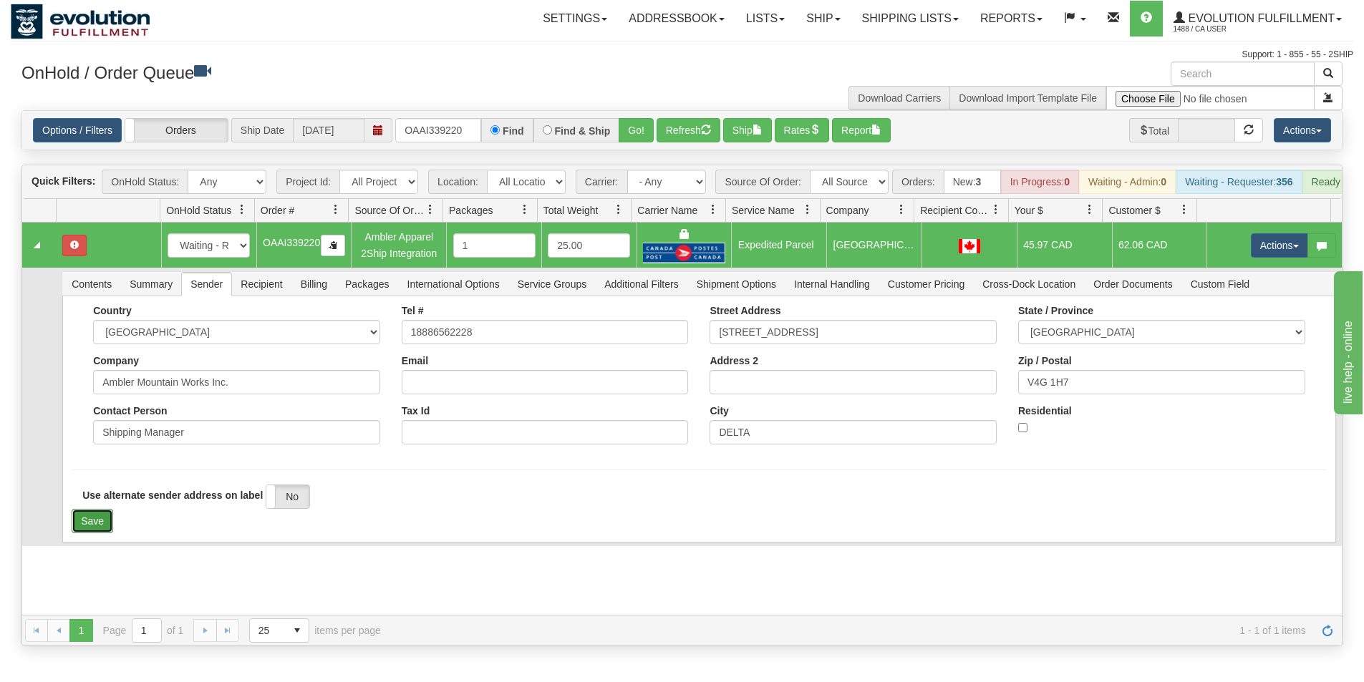
click at [94, 533] on button "Save" at bounding box center [93, 521] width 42 height 24
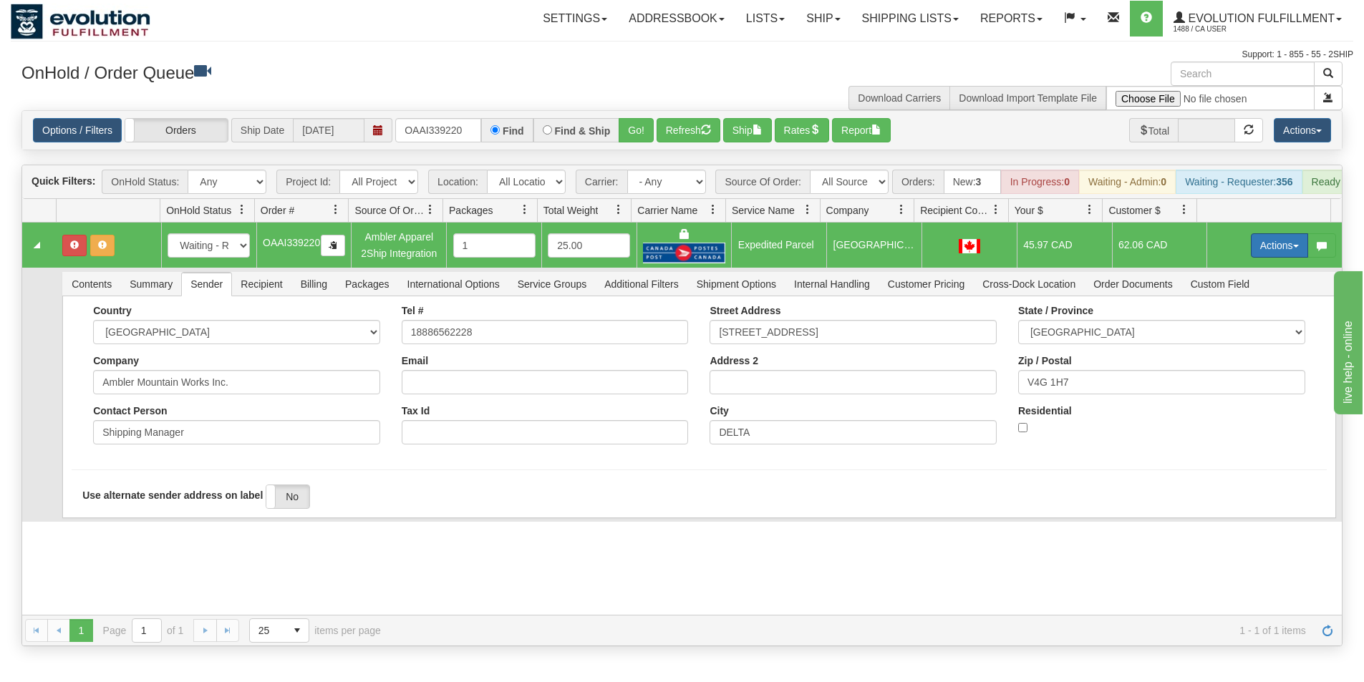
click at [1258, 254] on button "Actions" at bounding box center [1278, 245] width 57 height 24
click at [1218, 334] on span "Ship" at bounding box center [1222, 328] width 30 height 11
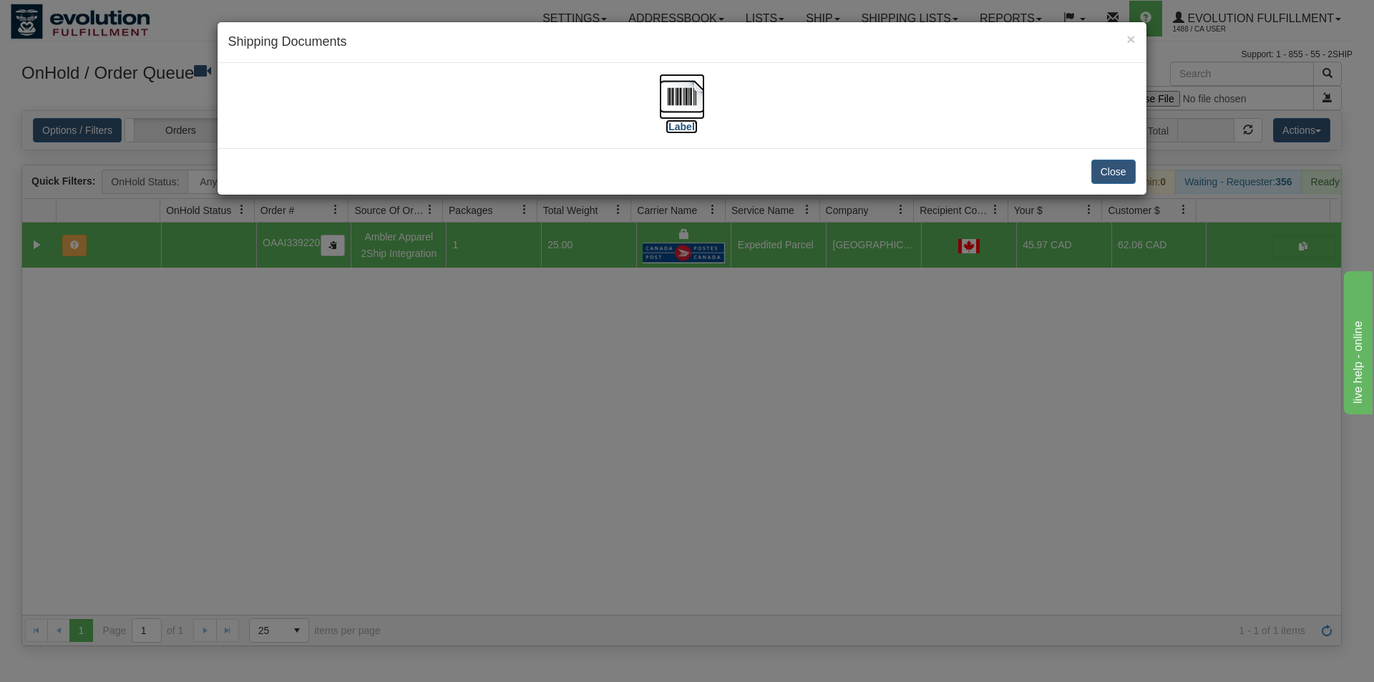
click at [681, 104] on img at bounding box center [682, 97] width 46 height 46
click at [719, 411] on div "× Shipping Documents [Label] Close" at bounding box center [687, 341] width 1374 height 682
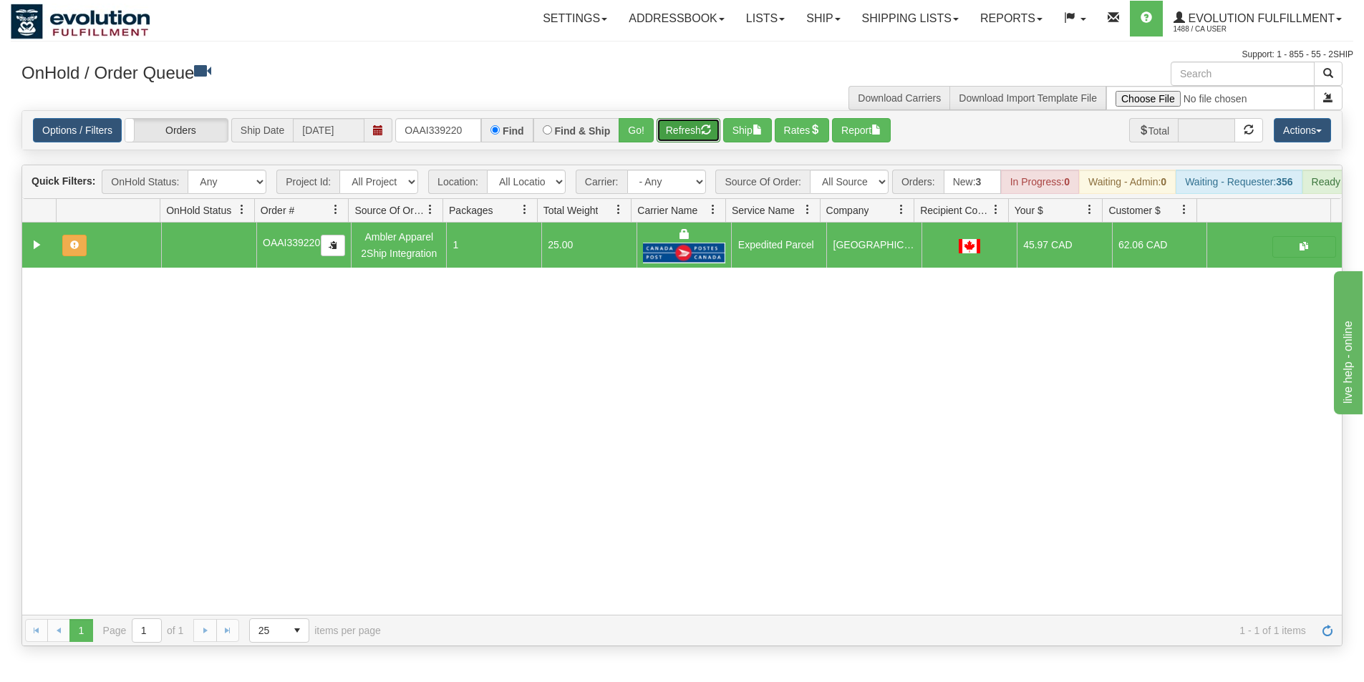
click at [694, 141] on button "Refresh" at bounding box center [688, 130] width 64 height 24
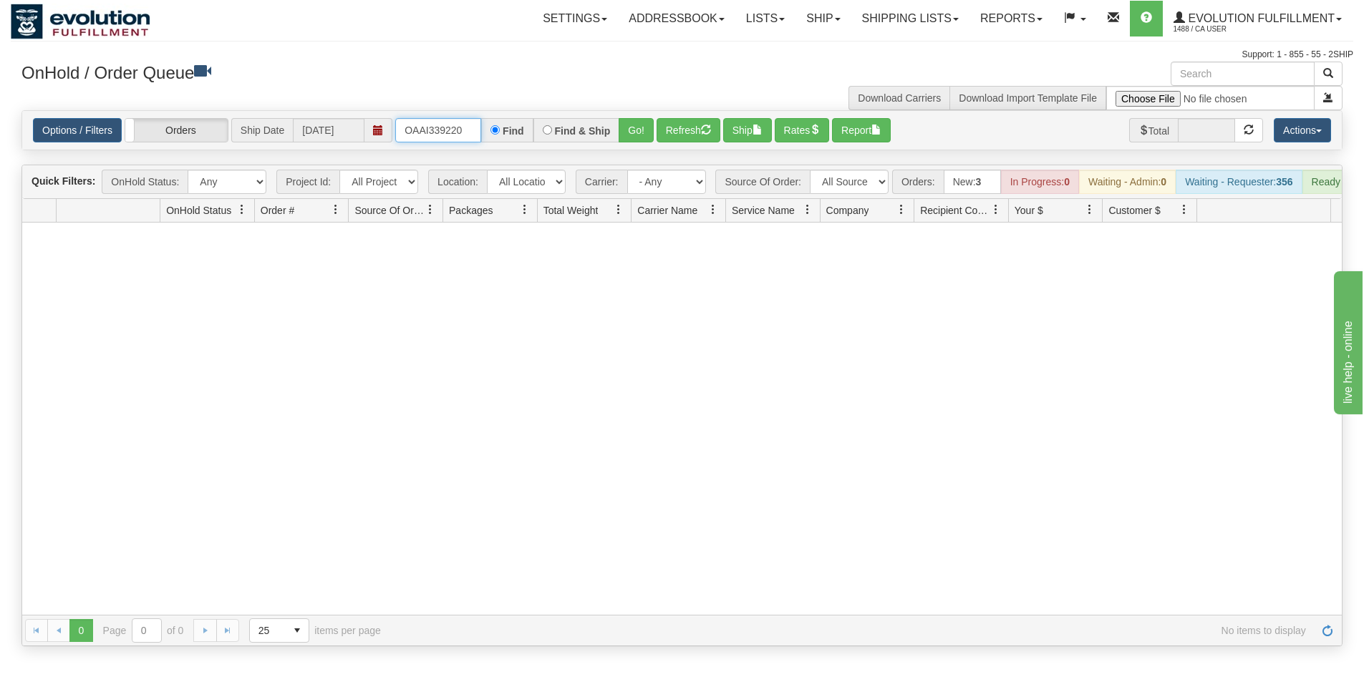
drag, startPoint x: 472, startPoint y: 132, endPoint x: 399, endPoint y: 120, distance: 73.3
click at [399, 120] on input "OAAI339220" at bounding box center [438, 130] width 86 height 24
type input "OAAI339072"
click at [639, 135] on button "Go!" at bounding box center [635, 130] width 35 height 24
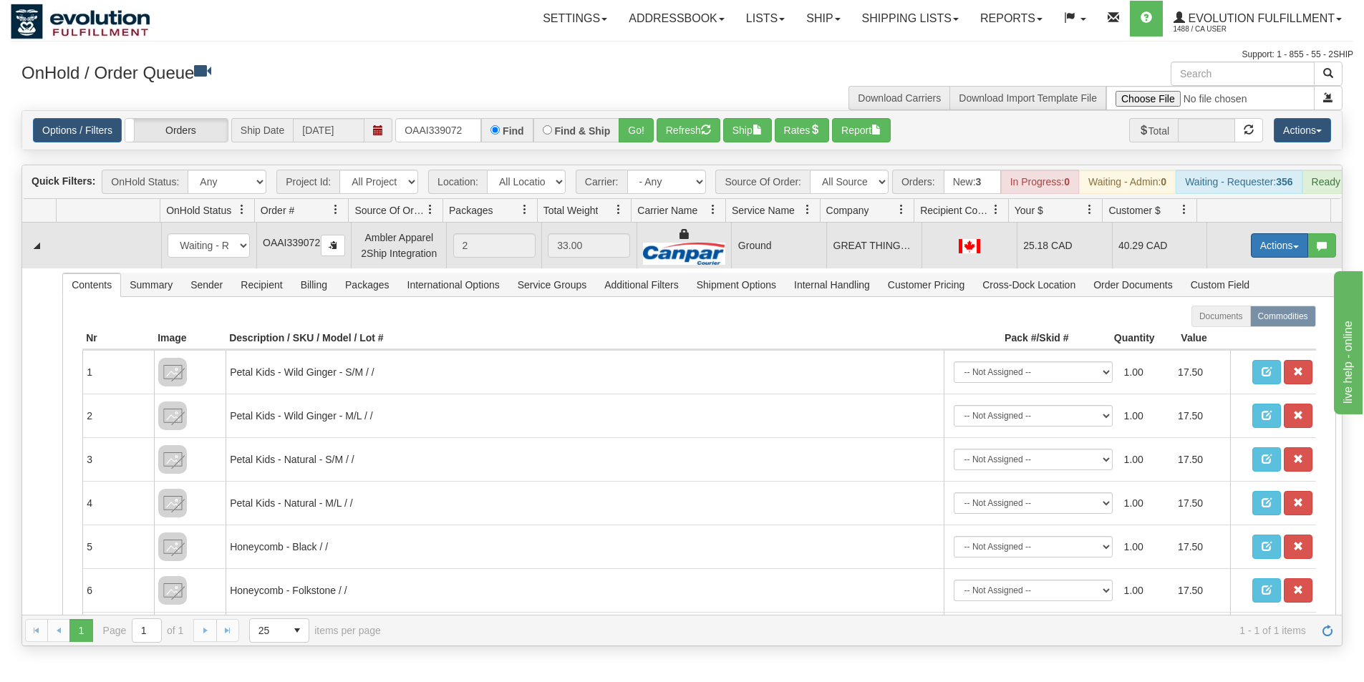
click at [1271, 258] on button "Actions" at bounding box center [1278, 245] width 57 height 24
click at [1219, 334] on span "Ship" at bounding box center [1222, 328] width 30 height 11
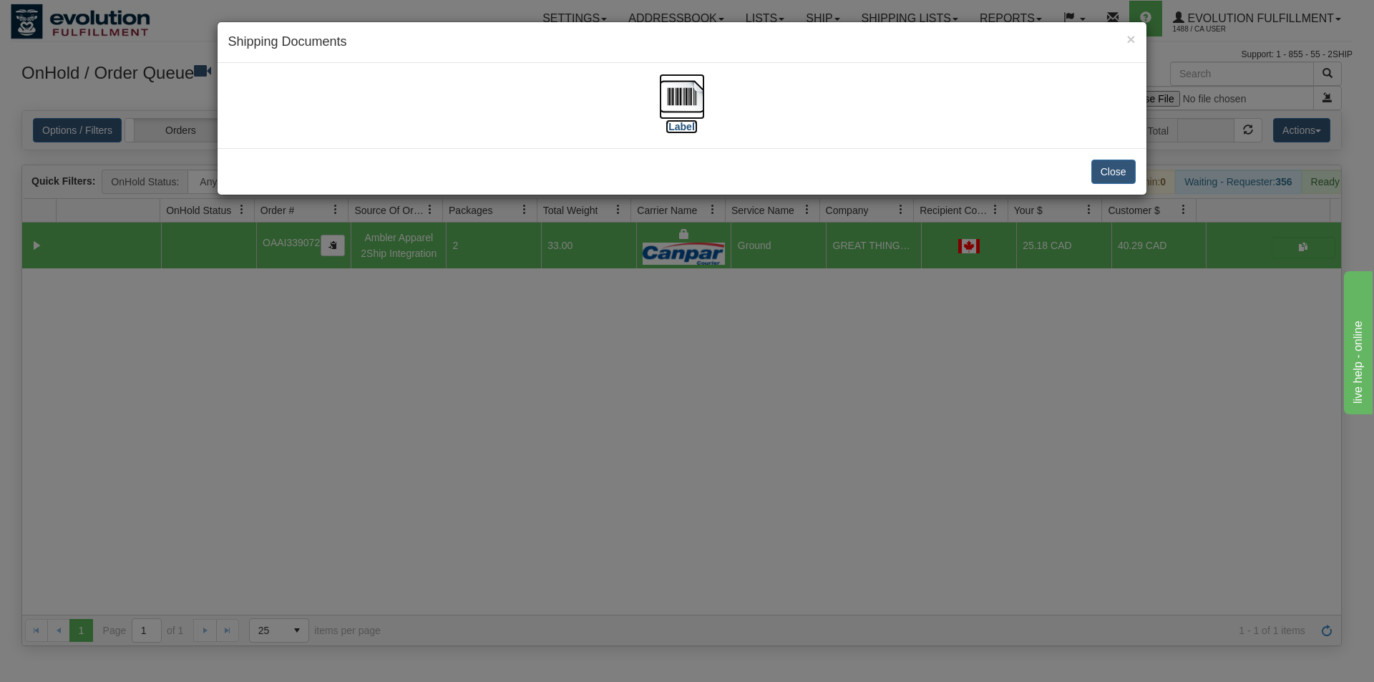
click at [694, 97] on img at bounding box center [682, 97] width 46 height 46
click at [545, 399] on div "× Shipping Documents [Label] Close" at bounding box center [687, 341] width 1374 height 682
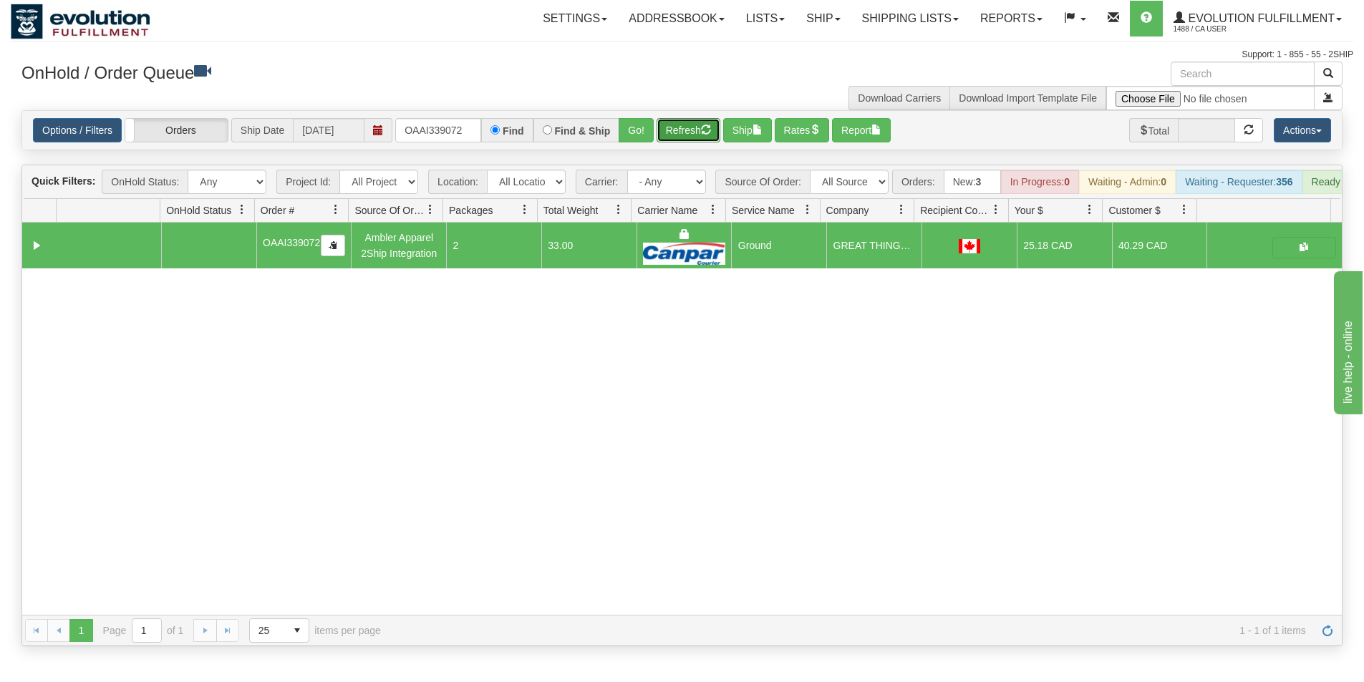
click at [676, 142] on button "Refresh" at bounding box center [688, 130] width 64 height 24
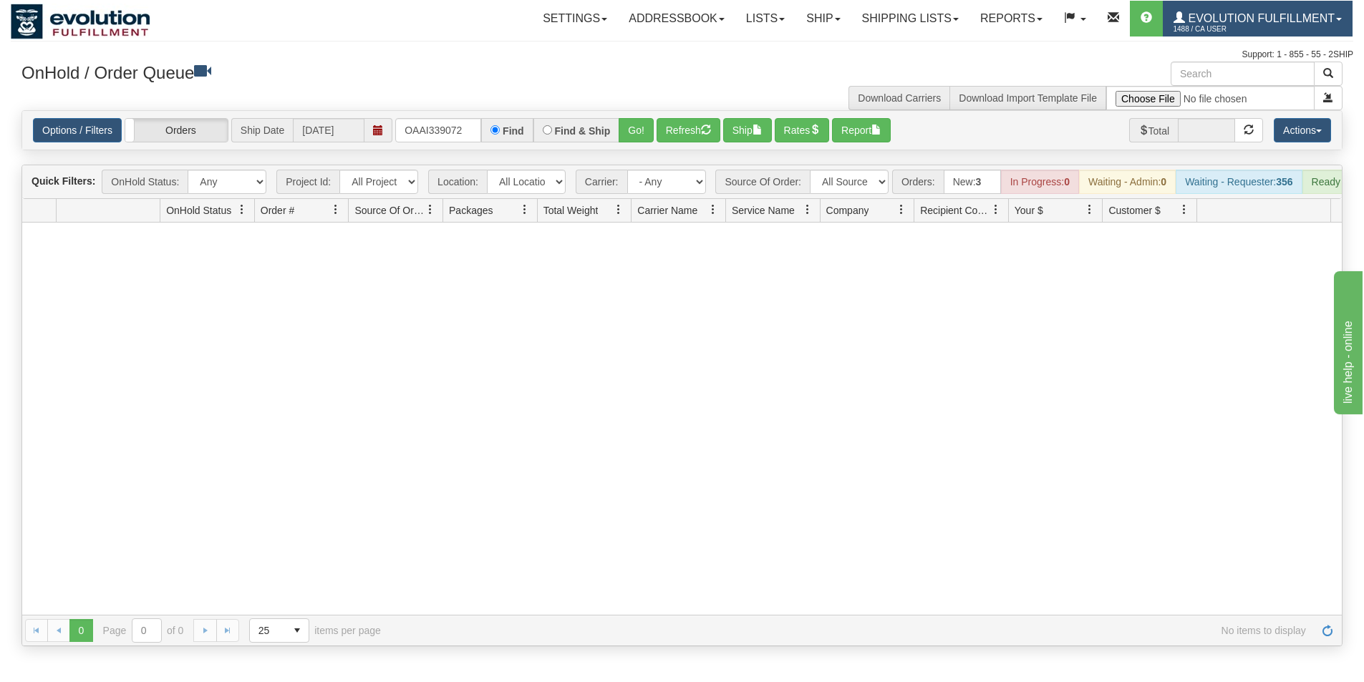
click at [1227, 15] on span "Evolution Fulfillment" at bounding box center [1260, 18] width 150 height 12
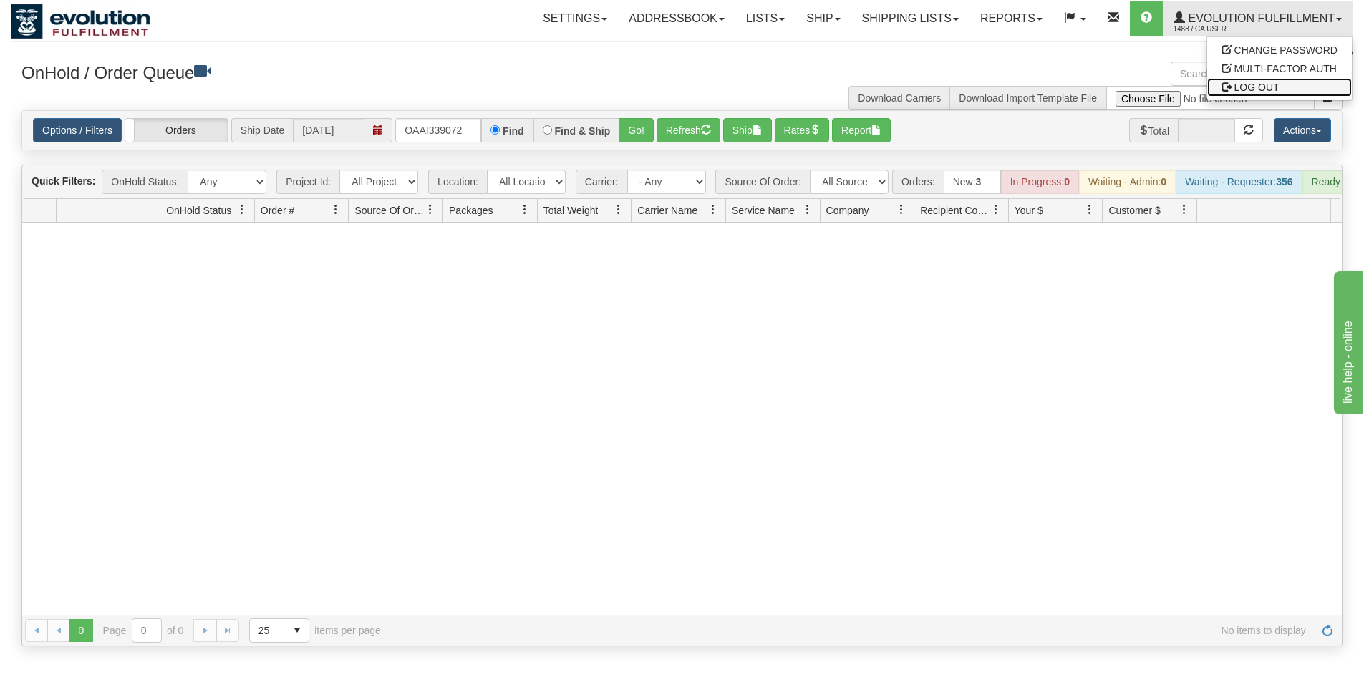
click at [1234, 84] on span "LOG OUT" at bounding box center [1256, 87] width 45 height 11
